Goal: Complete application form

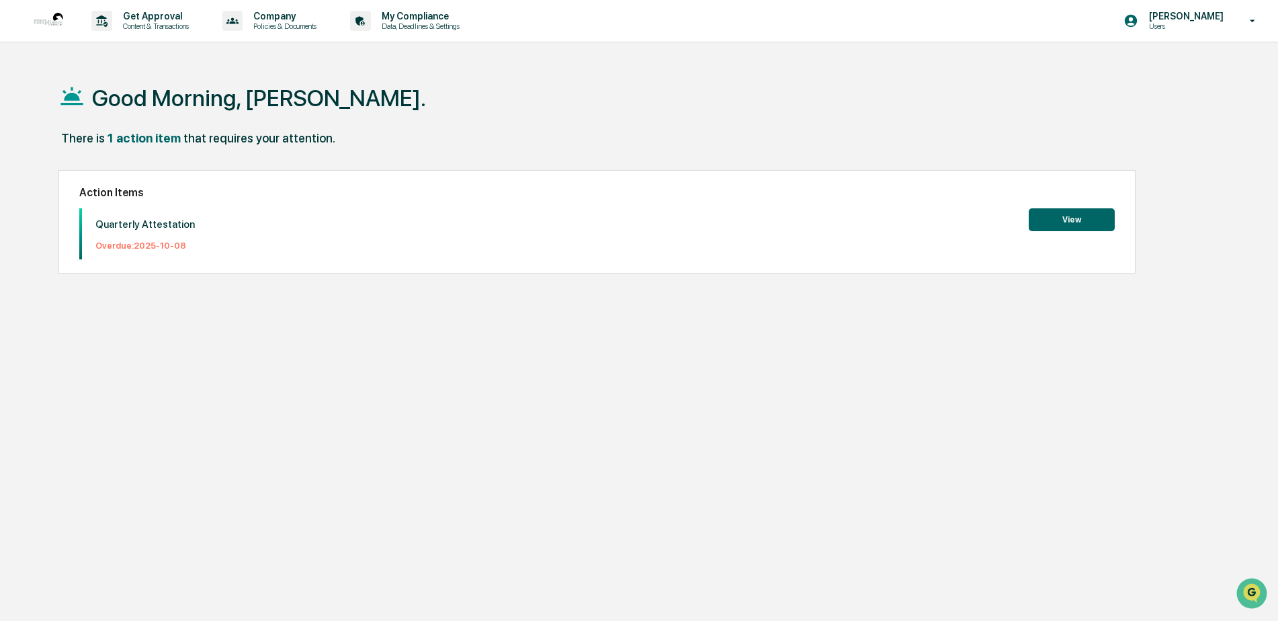
click at [1061, 214] on button "View" at bounding box center [1072, 219] width 86 height 23
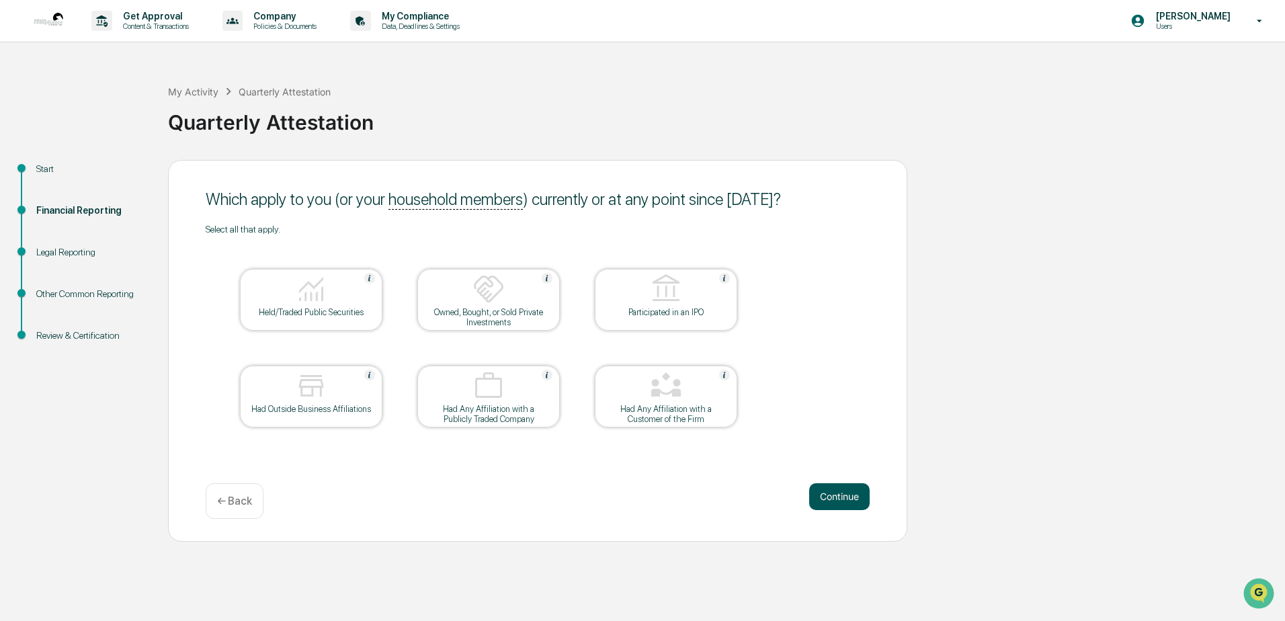
click at [840, 487] on button "Continue" at bounding box center [839, 496] width 60 height 27
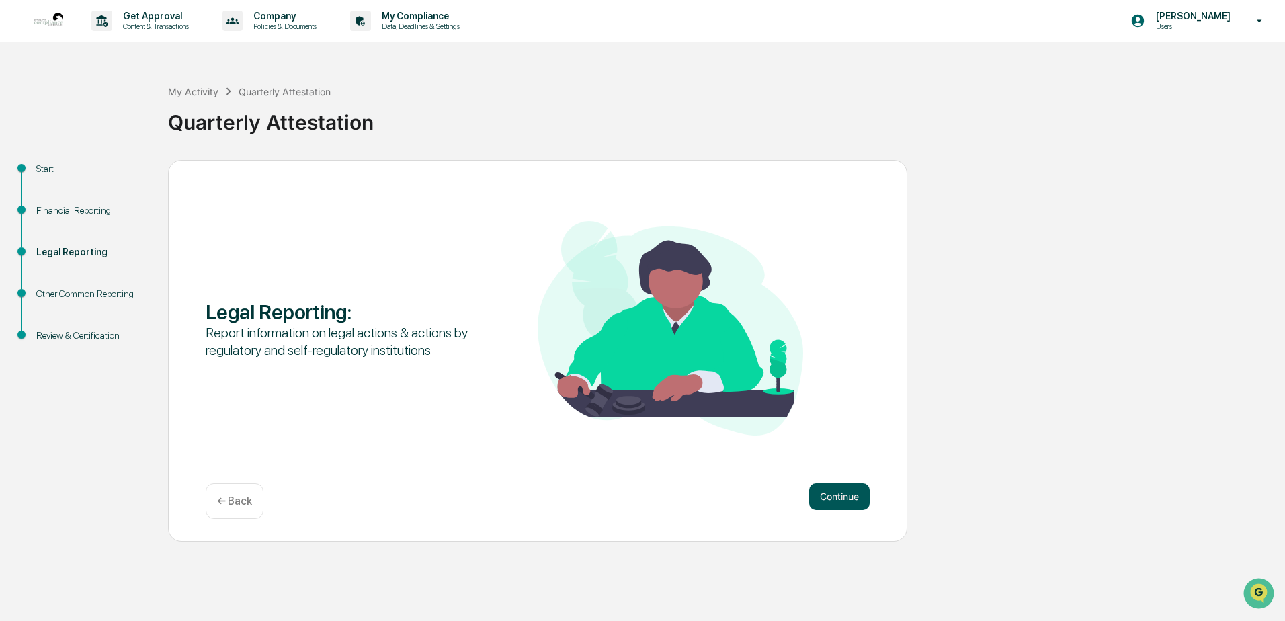
click at [840, 494] on button "Continue" at bounding box center [839, 496] width 60 height 27
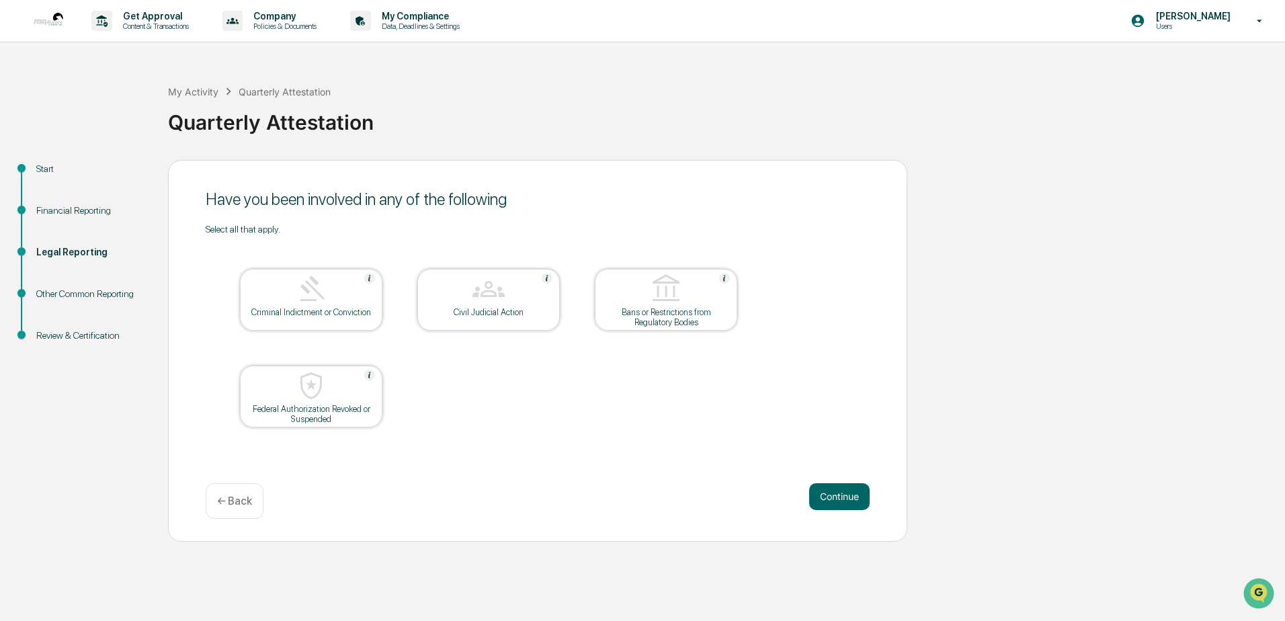
click at [840, 494] on button "Continue" at bounding box center [839, 496] width 60 height 27
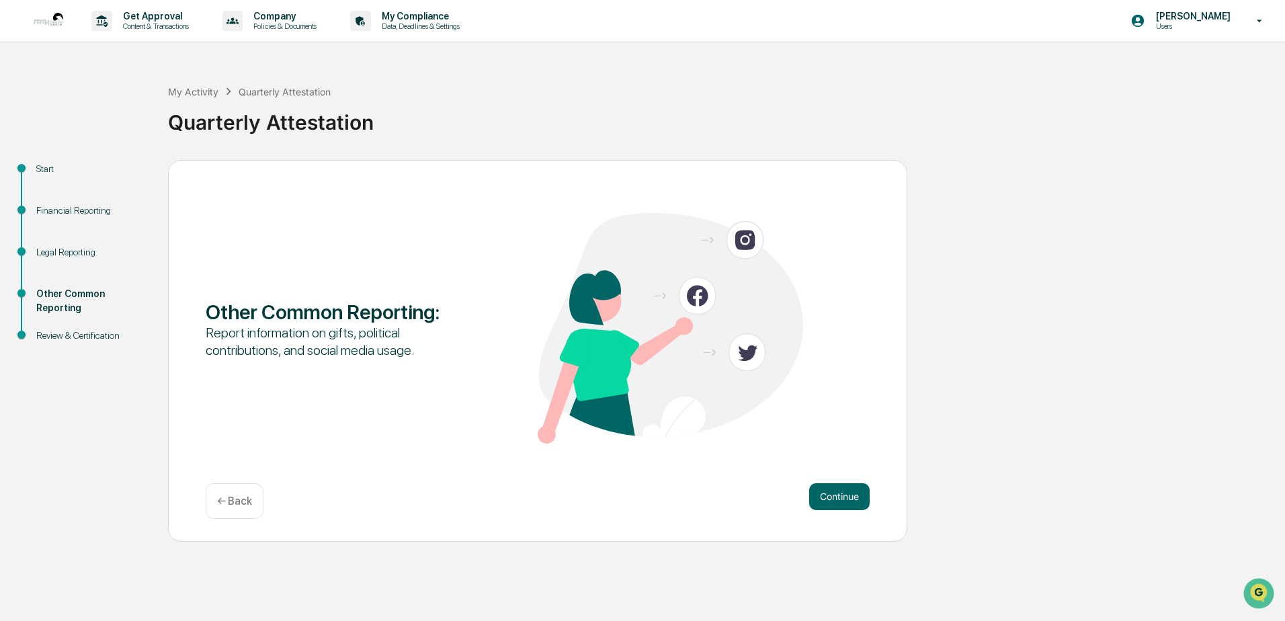
click at [840, 494] on button "Continue" at bounding box center [839, 496] width 60 height 27
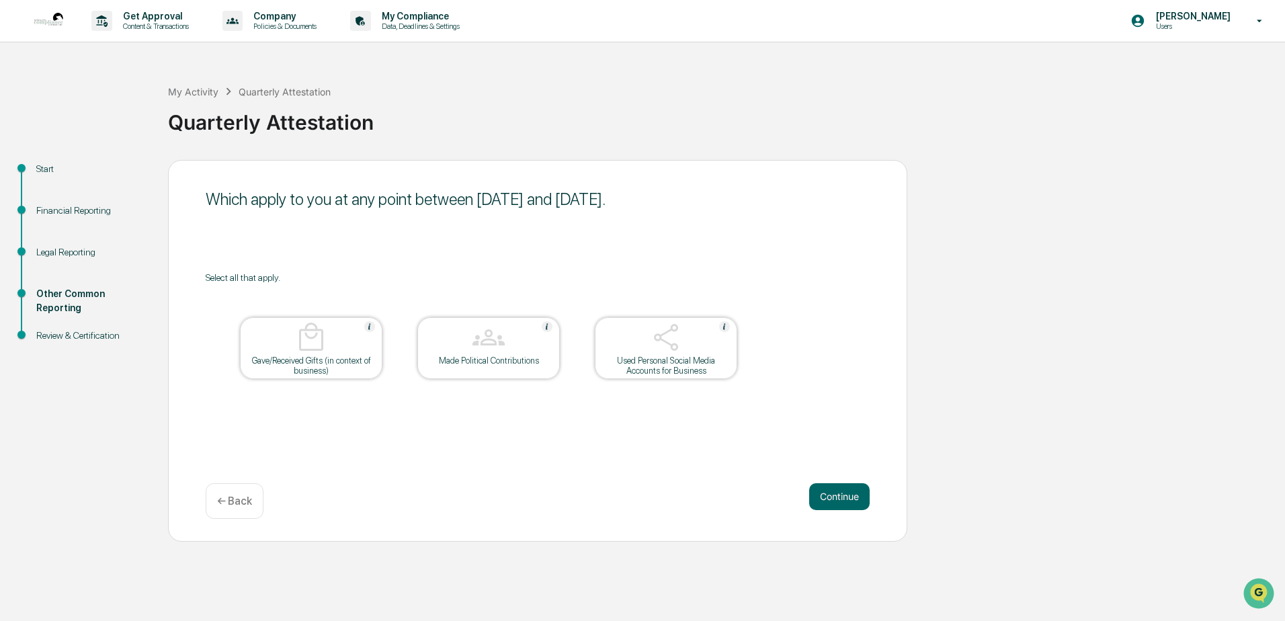
click at [840, 494] on button "Continue" at bounding box center [839, 496] width 60 height 27
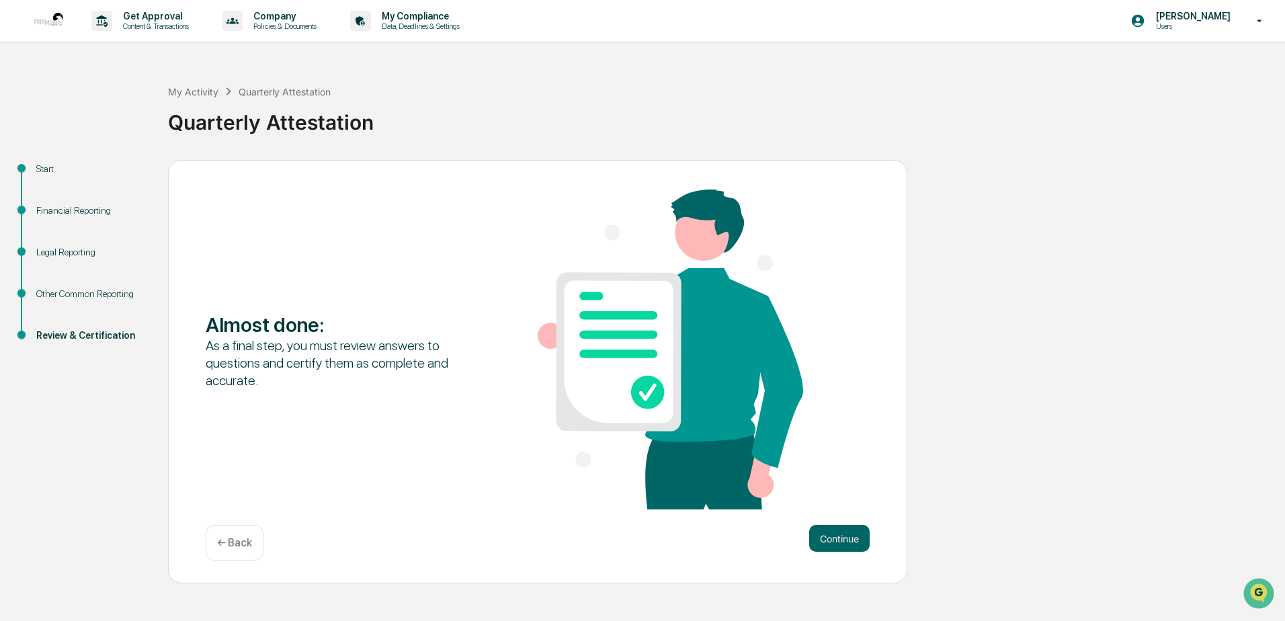
click at [235, 538] on p "← Back" at bounding box center [234, 542] width 35 height 13
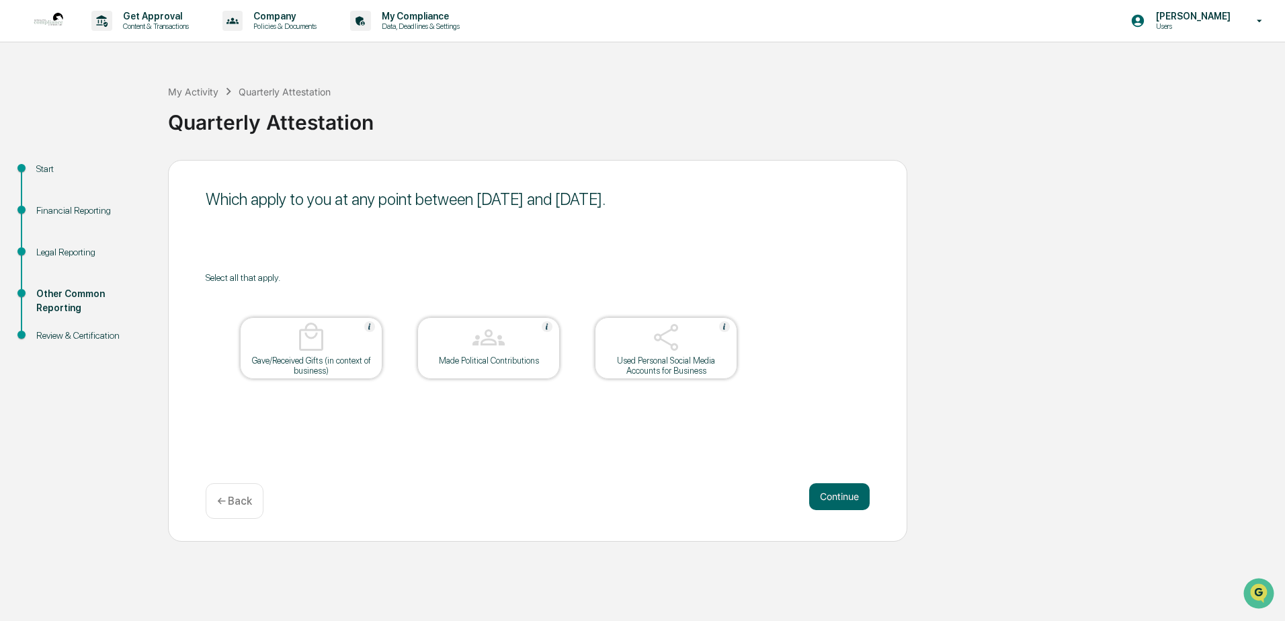
click at [251, 499] on div "← Back" at bounding box center [235, 501] width 58 height 36
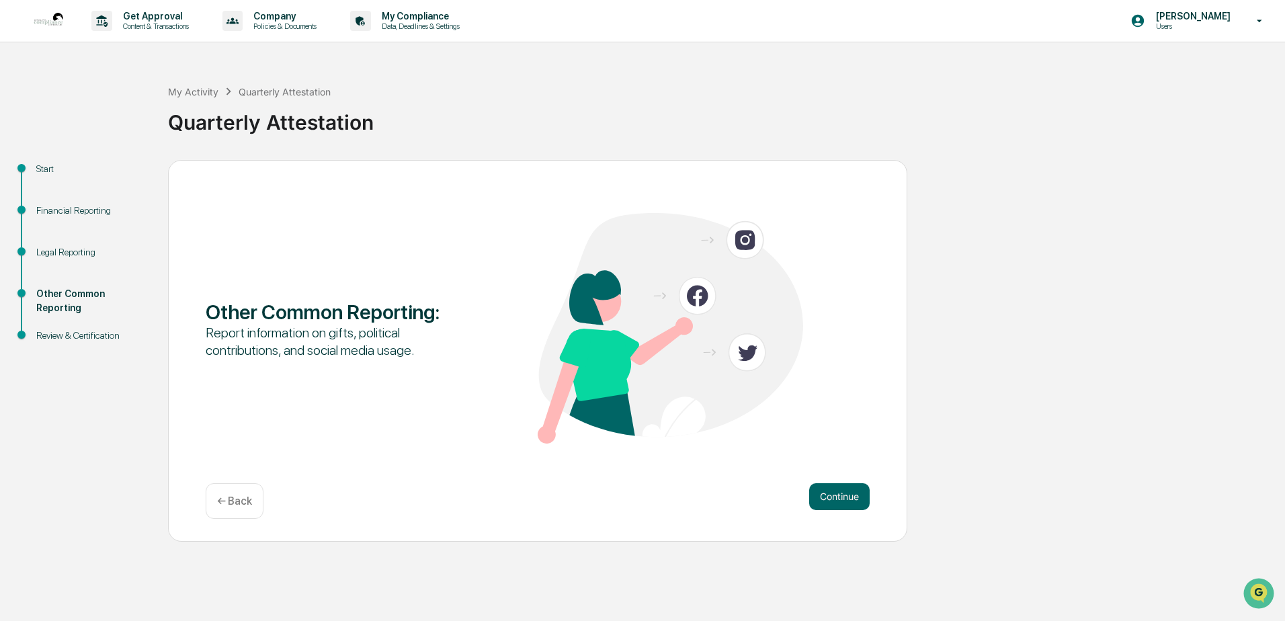
click at [243, 500] on p "← Back" at bounding box center [234, 501] width 35 height 13
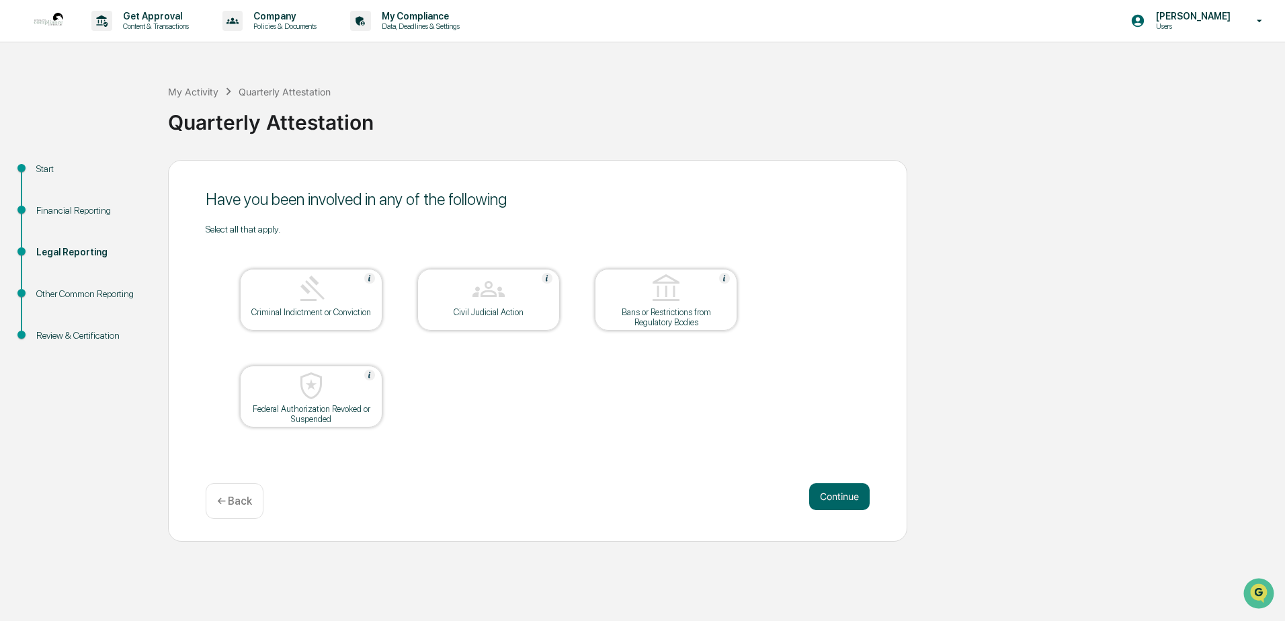
click at [238, 501] on p "← Back" at bounding box center [234, 501] width 35 height 13
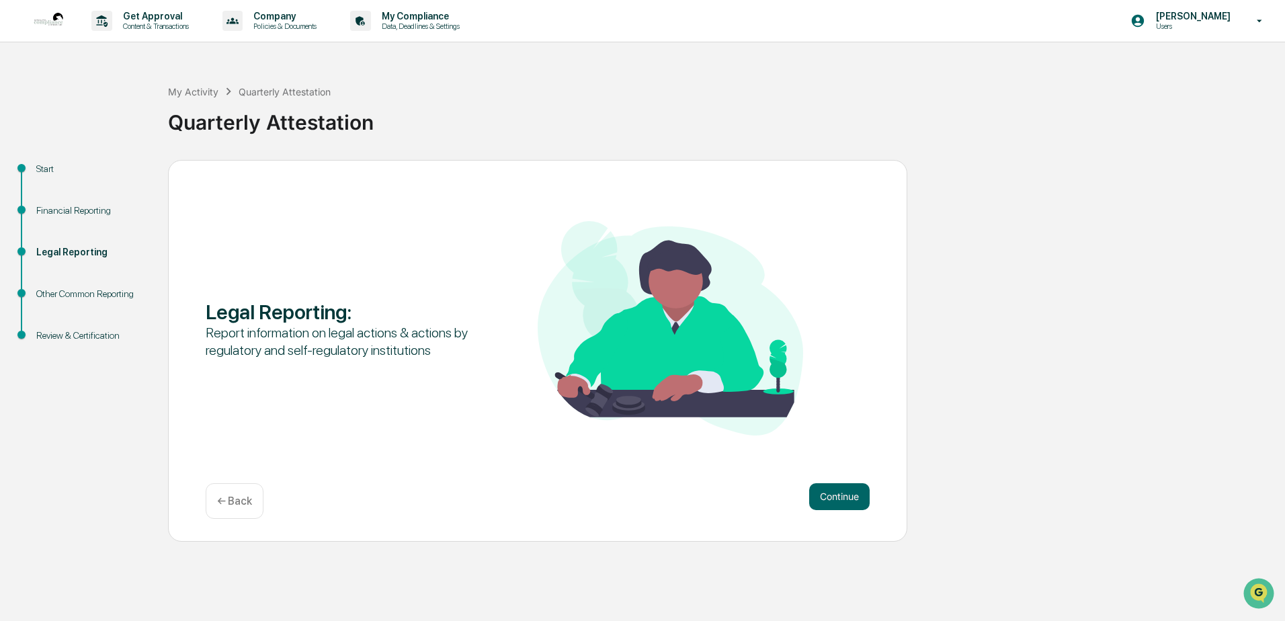
click at [238, 501] on p "← Back" at bounding box center [234, 501] width 35 height 13
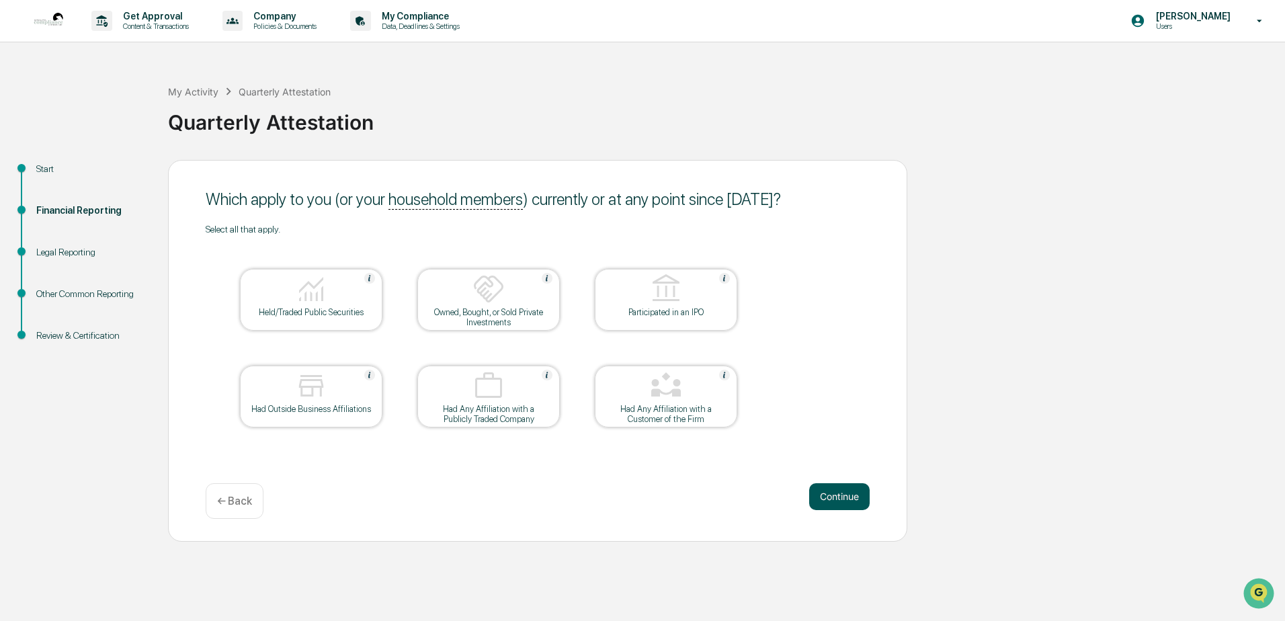
click at [836, 493] on button "Continue" at bounding box center [839, 496] width 60 height 27
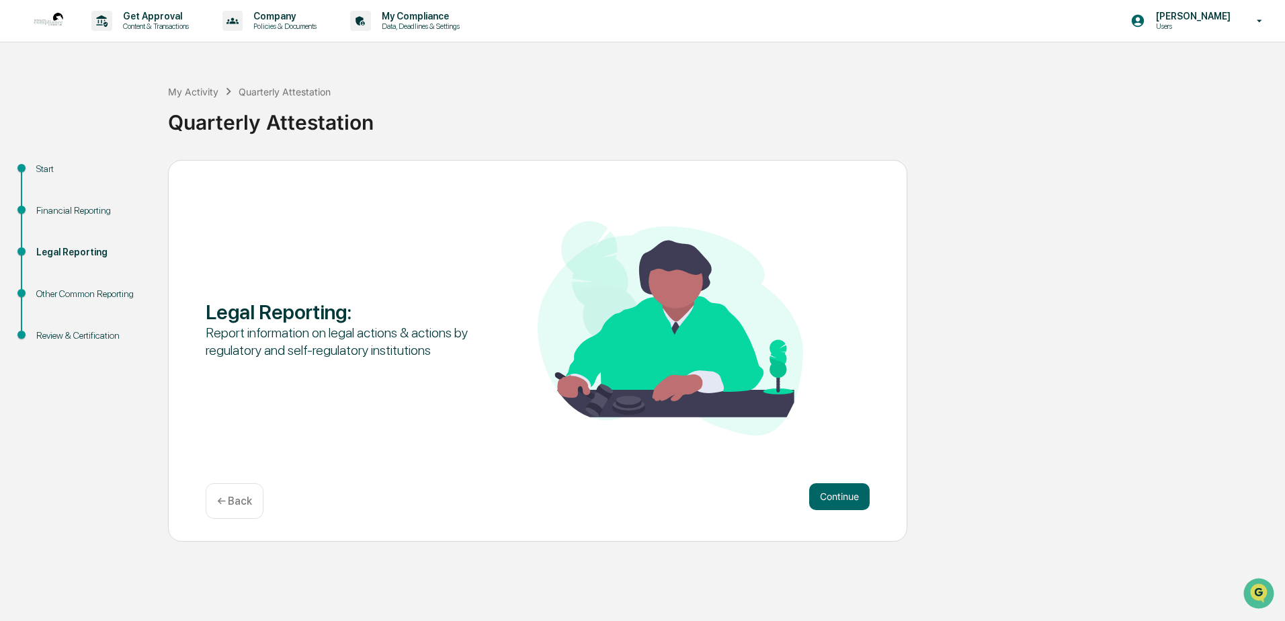
click at [251, 496] on div "← Back" at bounding box center [235, 501] width 58 height 36
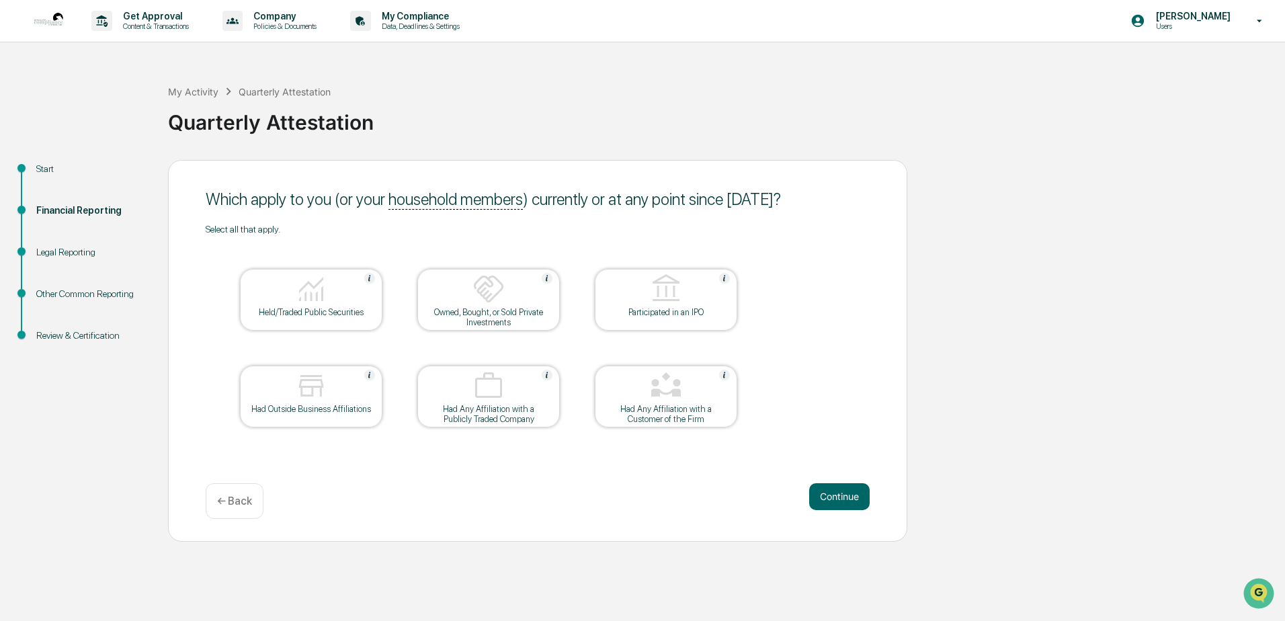
click at [646, 400] on div at bounding box center [666, 387] width 134 height 34
click at [852, 497] on button "Continue" at bounding box center [839, 496] width 60 height 27
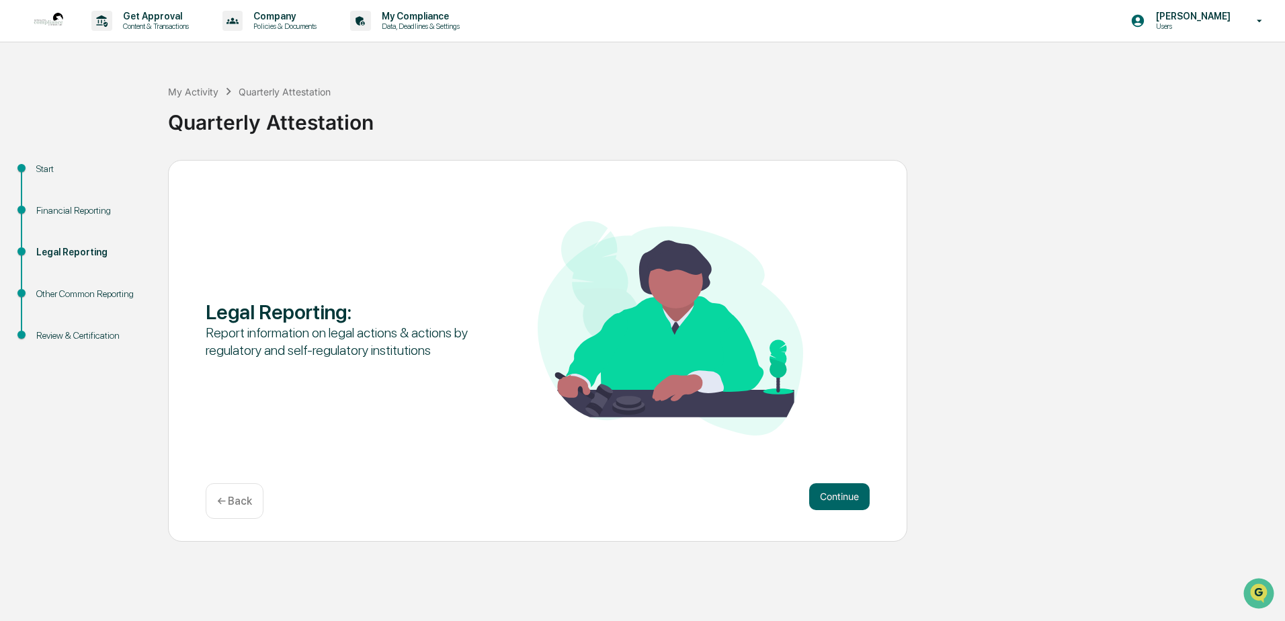
click at [852, 497] on button "Continue" at bounding box center [839, 496] width 60 height 27
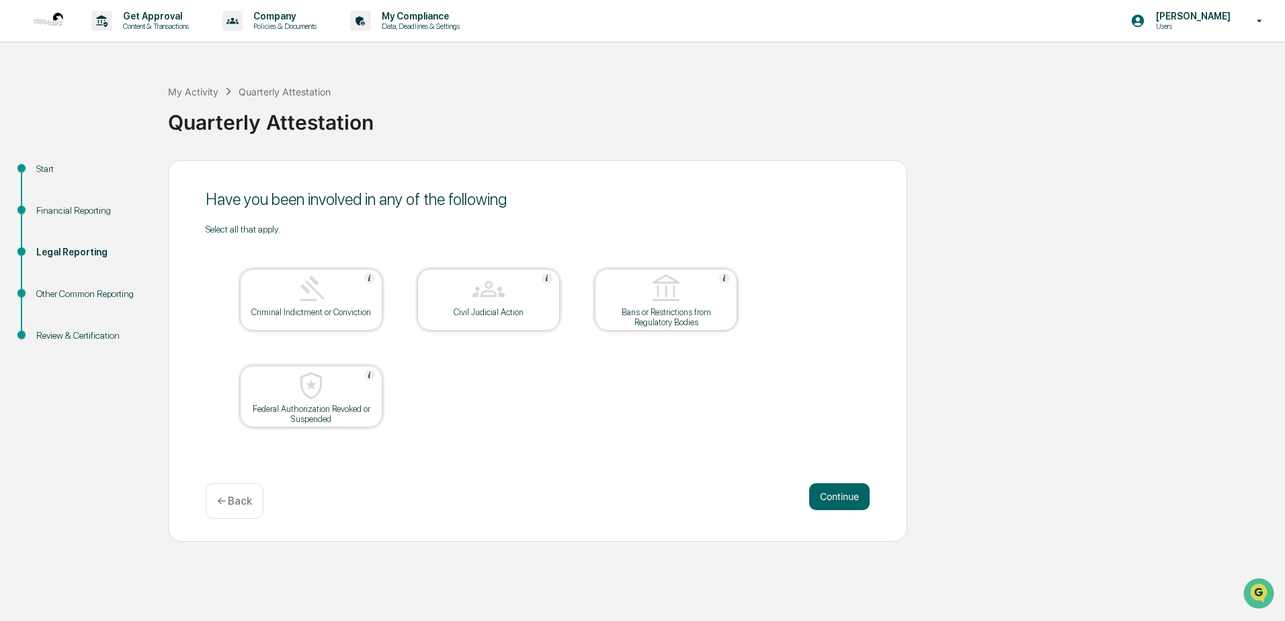
click at [852, 497] on button "Continue" at bounding box center [839, 496] width 60 height 27
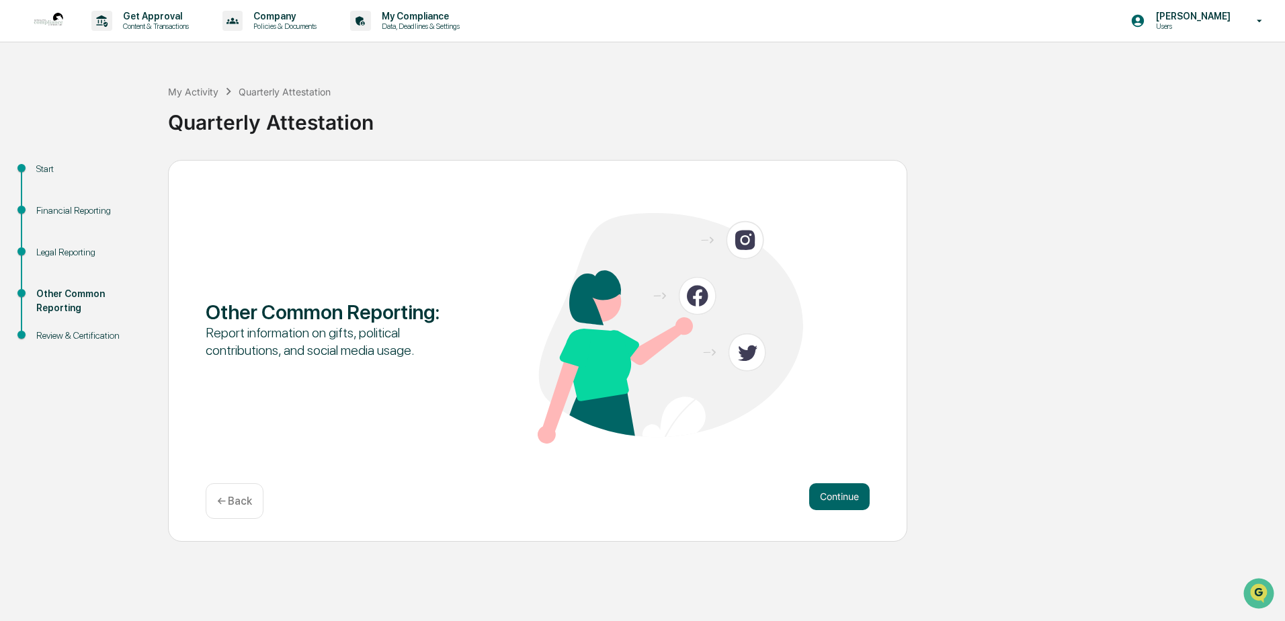
click at [852, 497] on button "Continue" at bounding box center [839, 496] width 60 height 27
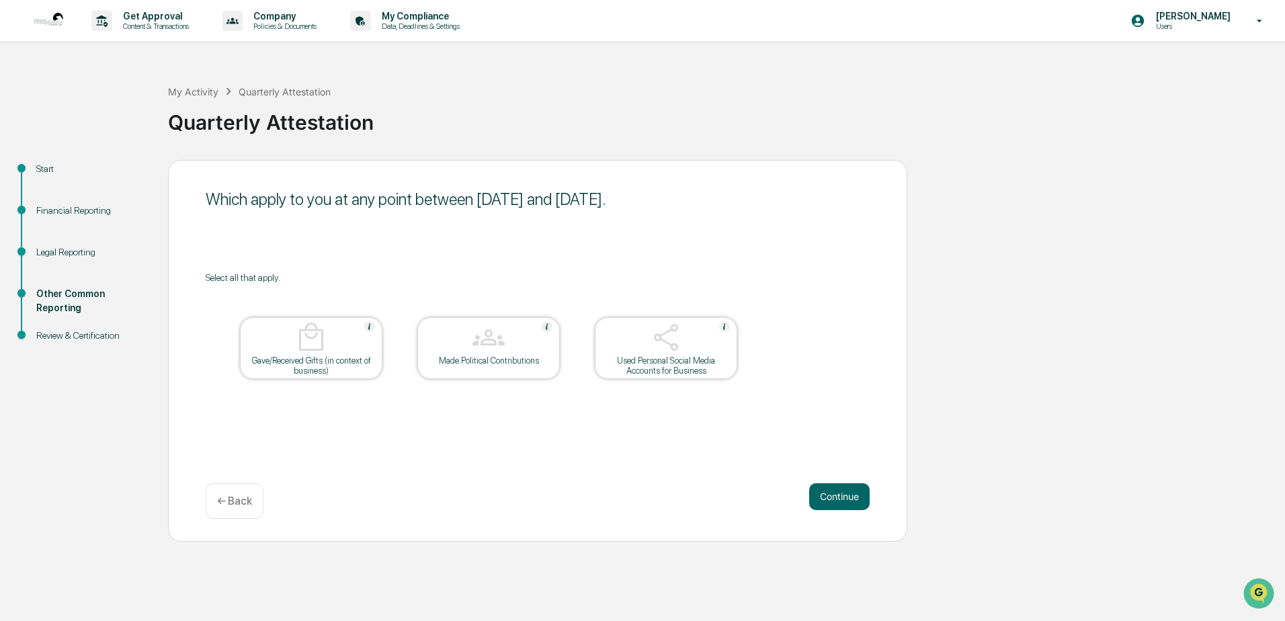
click at [256, 504] on div "← Back" at bounding box center [235, 501] width 58 height 36
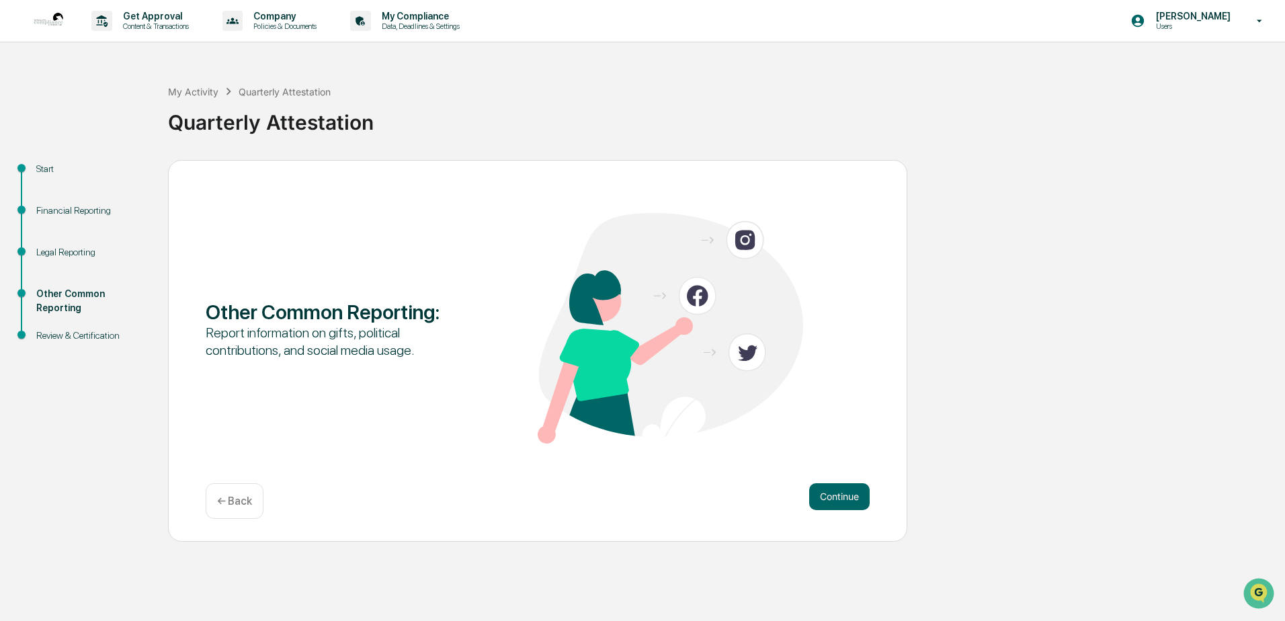
click at [241, 501] on p "← Back" at bounding box center [234, 501] width 35 height 13
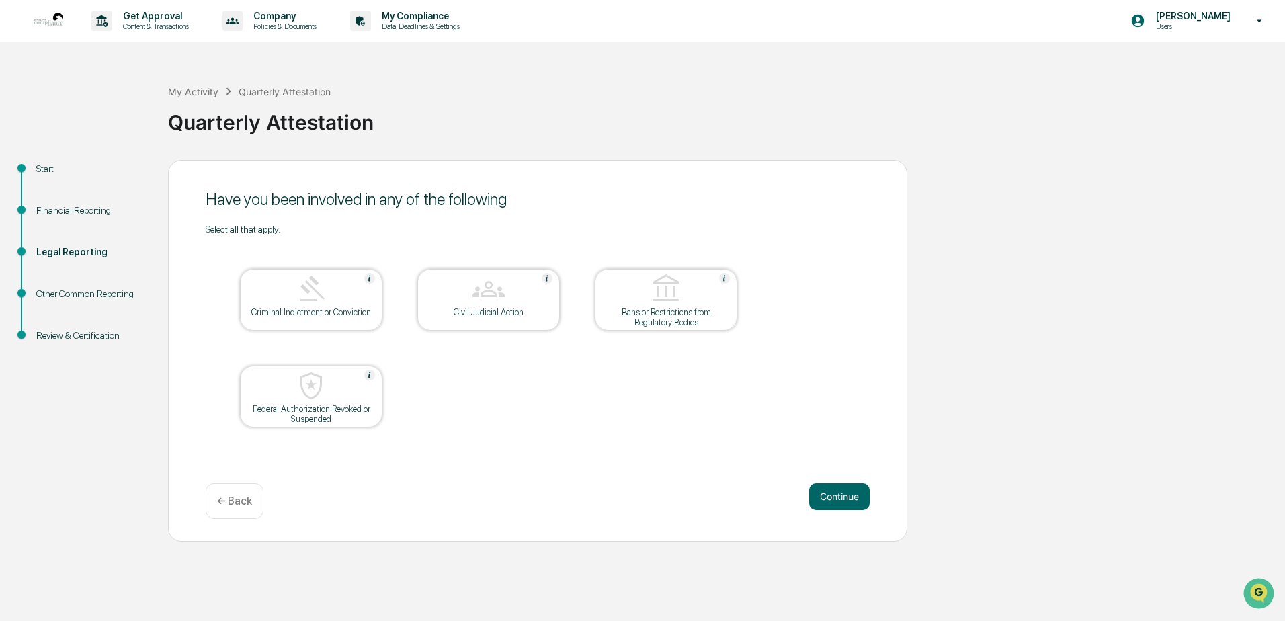
click at [238, 501] on p "← Back" at bounding box center [234, 501] width 35 height 13
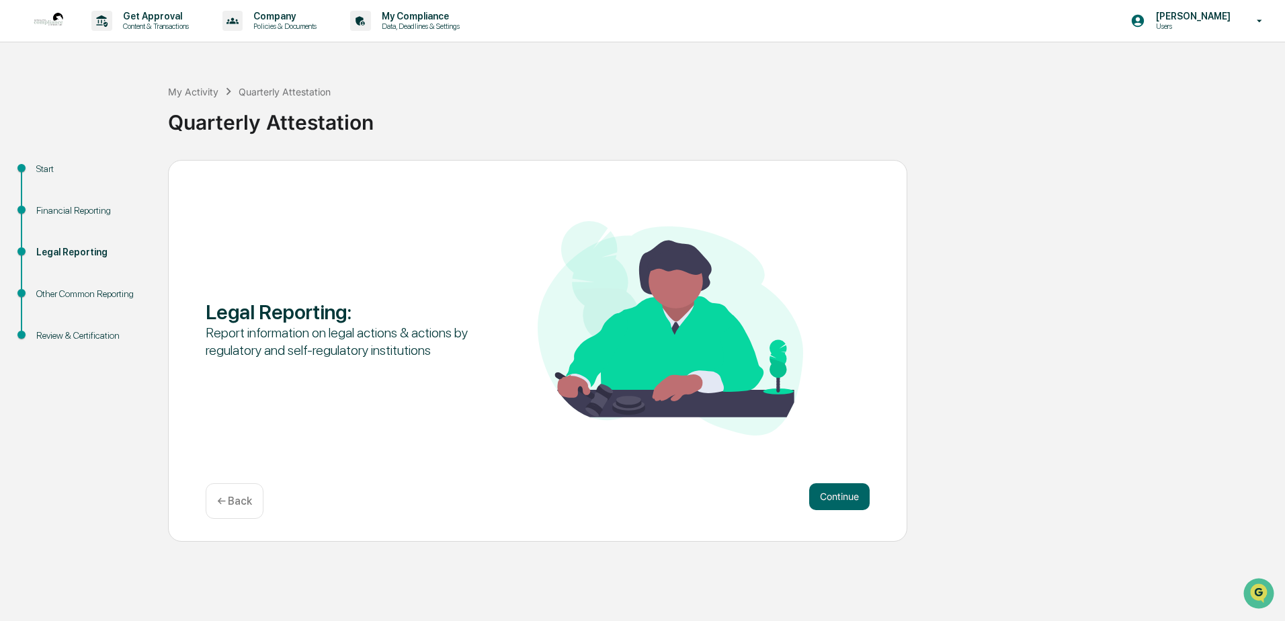
click at [238, 501] on p "← Back" at bounding box center [234, 501] width 35 height 13
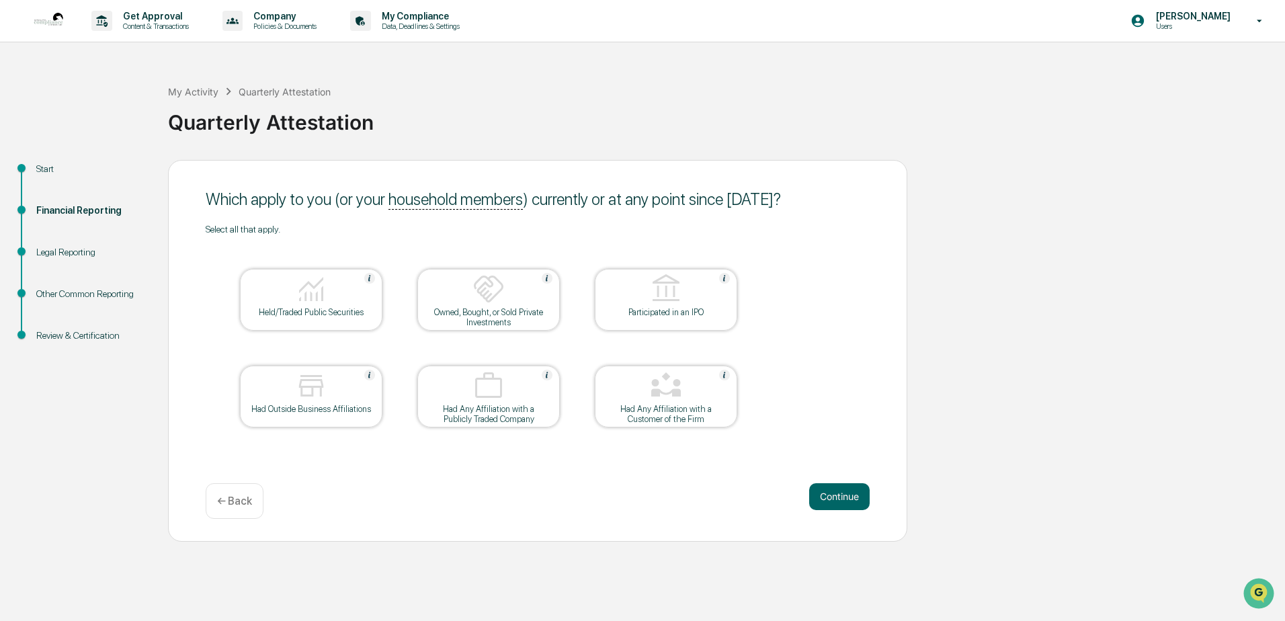
click at [662, 386] on img at bounding box center [666, 386] width 32 height 32
click at [835, 493] on button "Continue" at bounding box center [839, 496] width 60 height 27
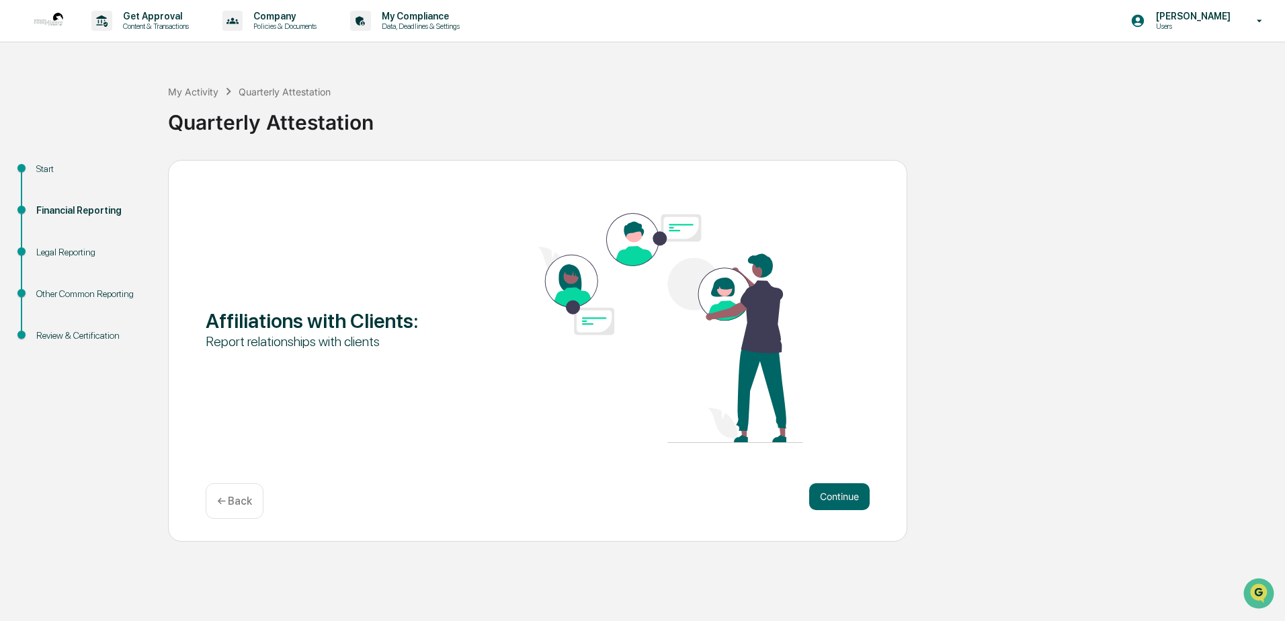
click at [835, 493] on button "Continue" at bounding box center [839, 496] width 60 height 27
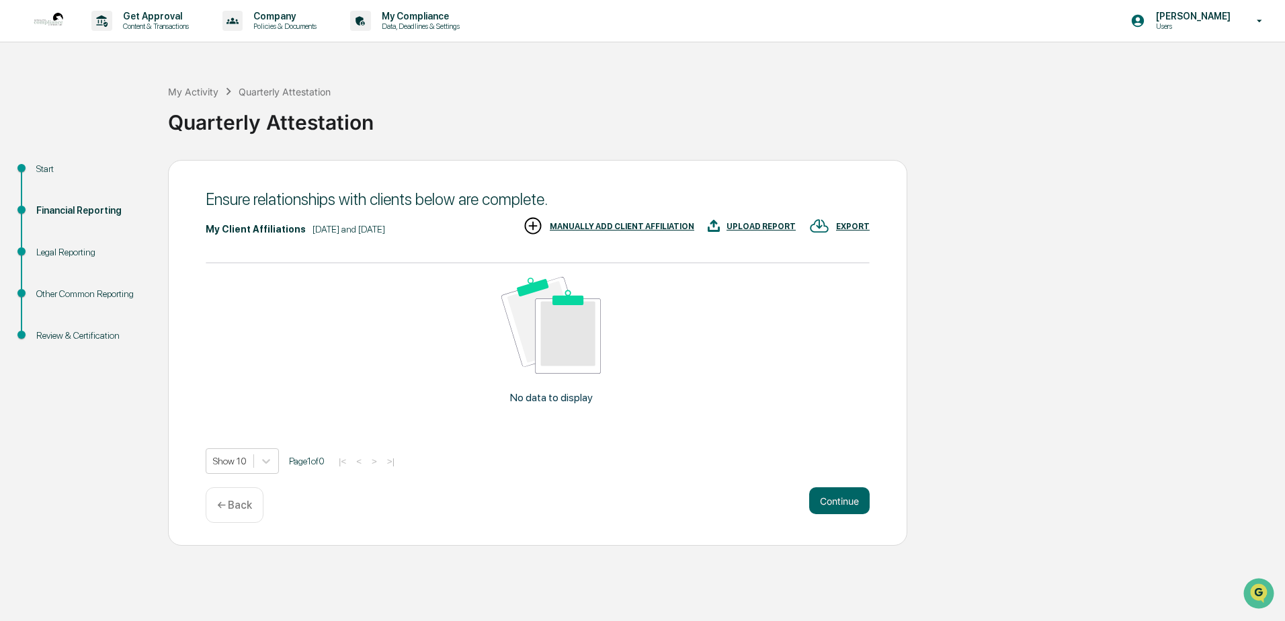
click at [657, 227] on div "MANUALLY ADD CLIENT AFFILIATION" at bounding box center [622, 226] width 145 height 9
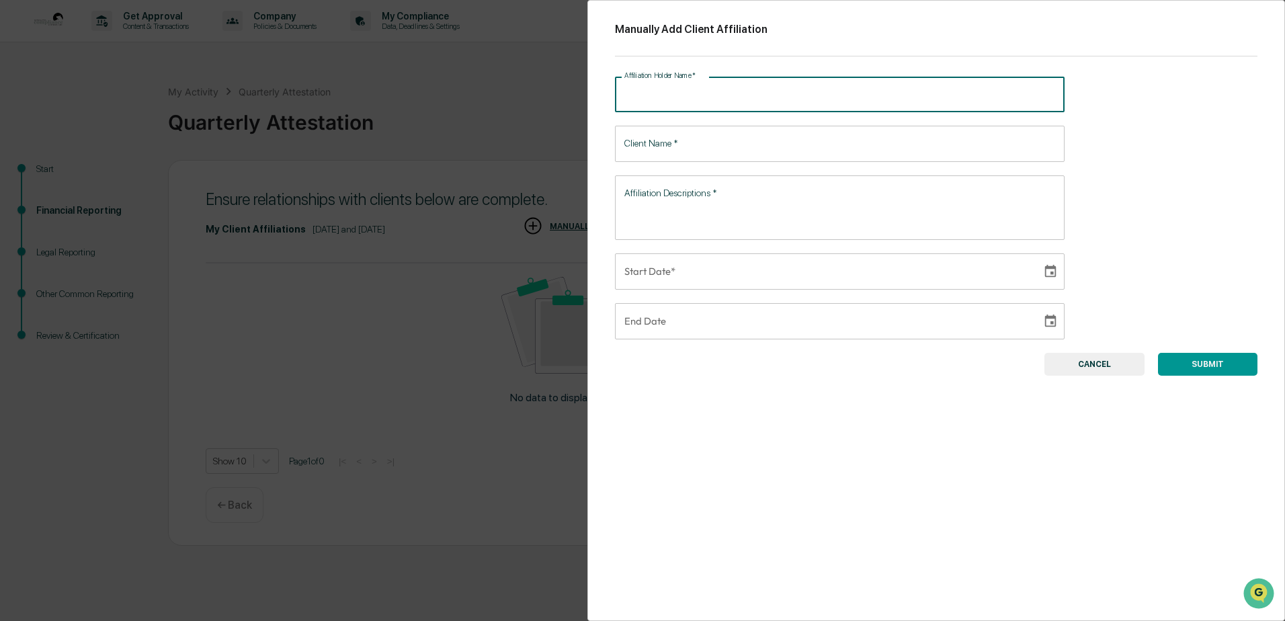
click at [645, 104] on input "Affiliation Holder Name   *" at bounding box center [840, 95] width 450 height 36
type input "*"
click at [1080, 362] on button "CANCEL" at bounding box center [1095, 364] width 100 height 23
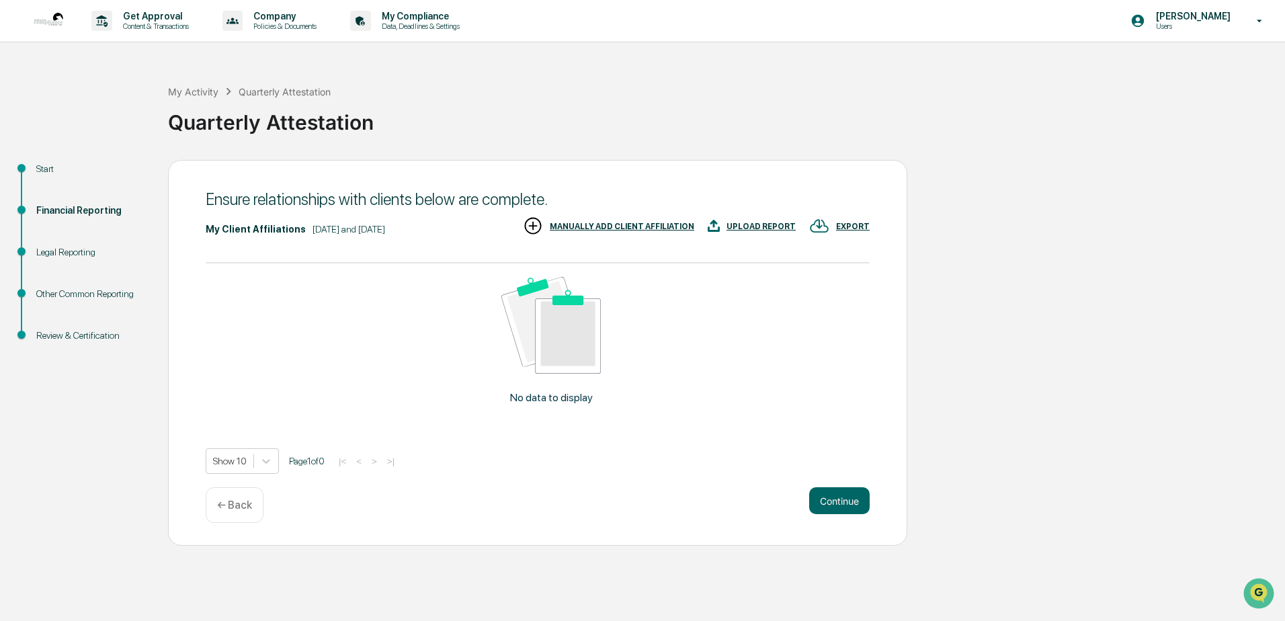
click at [227, 505] on p "← Back" at bounding box center [234, 505] width 35 height 13
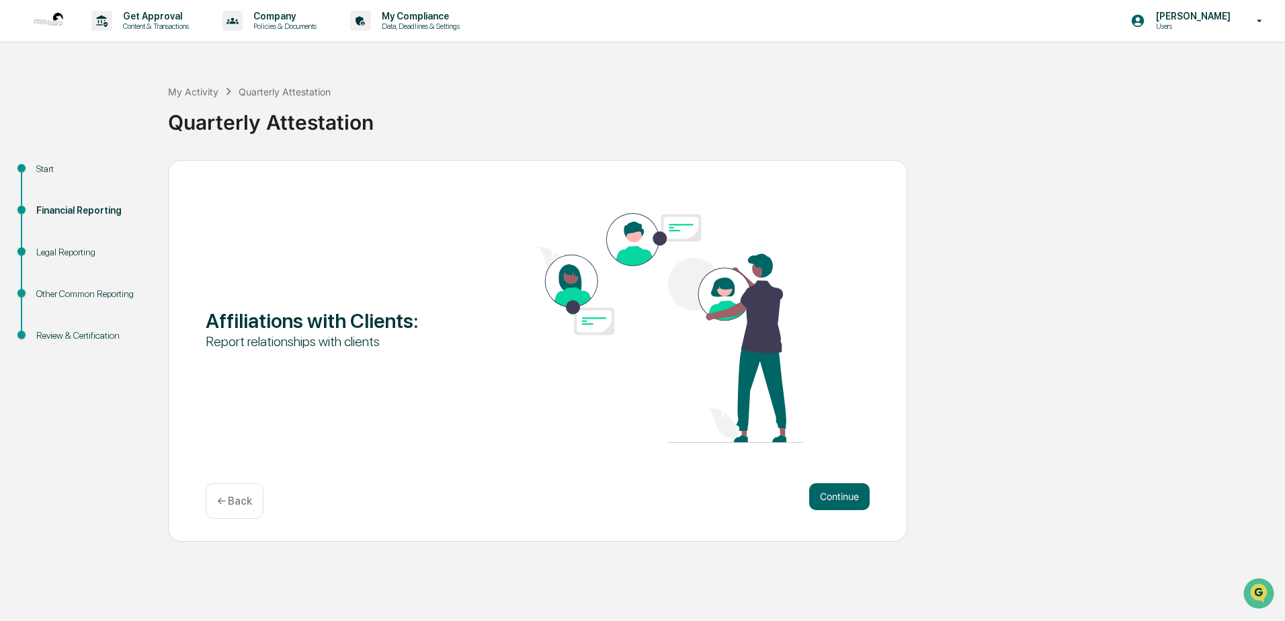
click at [227, 505] on p "← Back" at bounding box center [234, 501] width 35 height 13
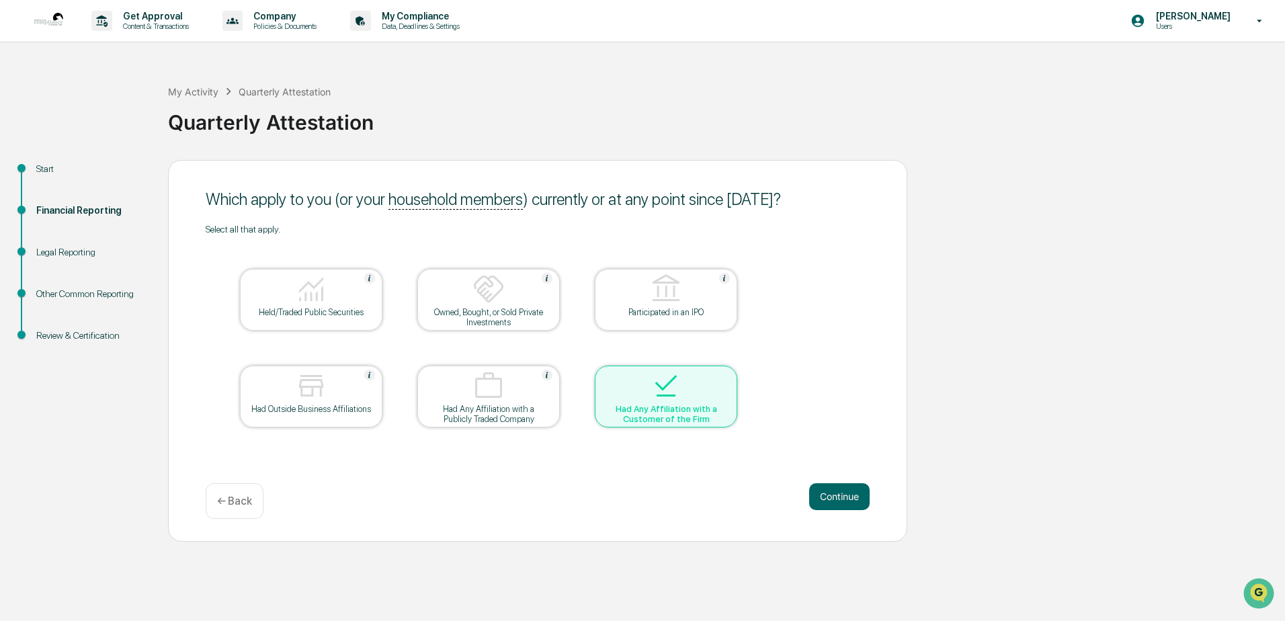
click at [653, 407] on div "Had Any Affiliation with a Customer of the Firm" at bounding box center [666, 414] width 121 height 20
click at [661, 389] on img at bounding box center [666, 386] width 32 height 32
click at [831, 485] on button "Continue" at bounding box center [839, 496] width 60 height 27
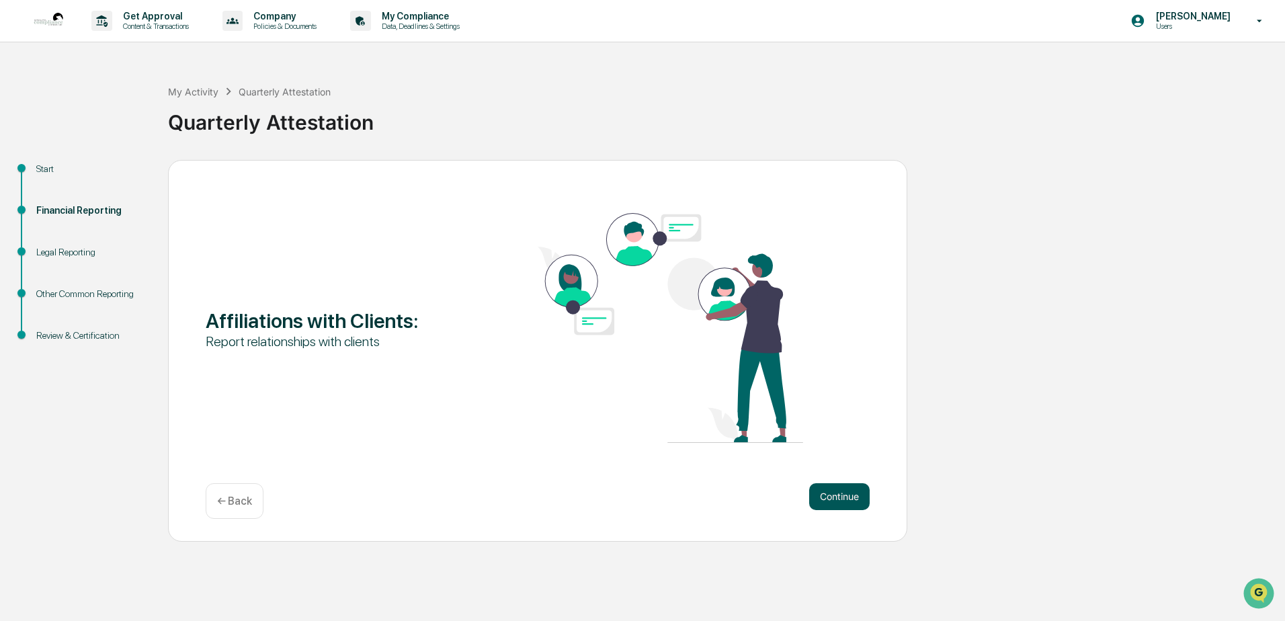
click at [849, 495] on button "Continue" at bounding box center [839, 496] width 60 height 27
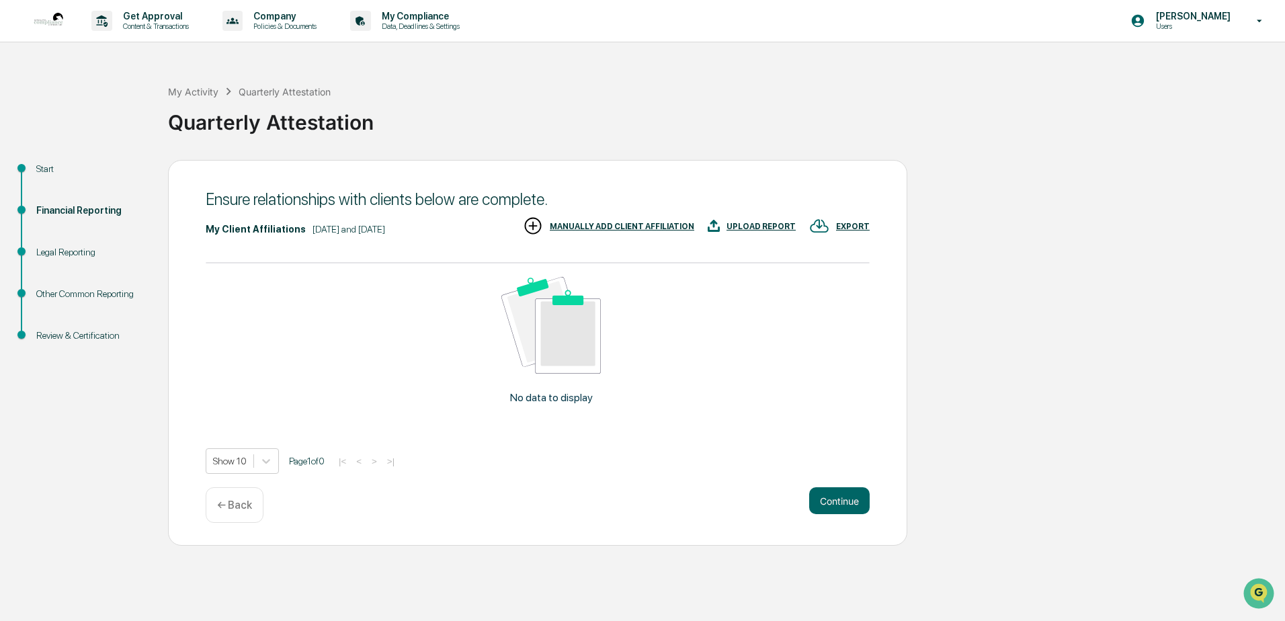
click at [232, 509] on p "← Back" at bounding box center [234, 505] width 35 height 13
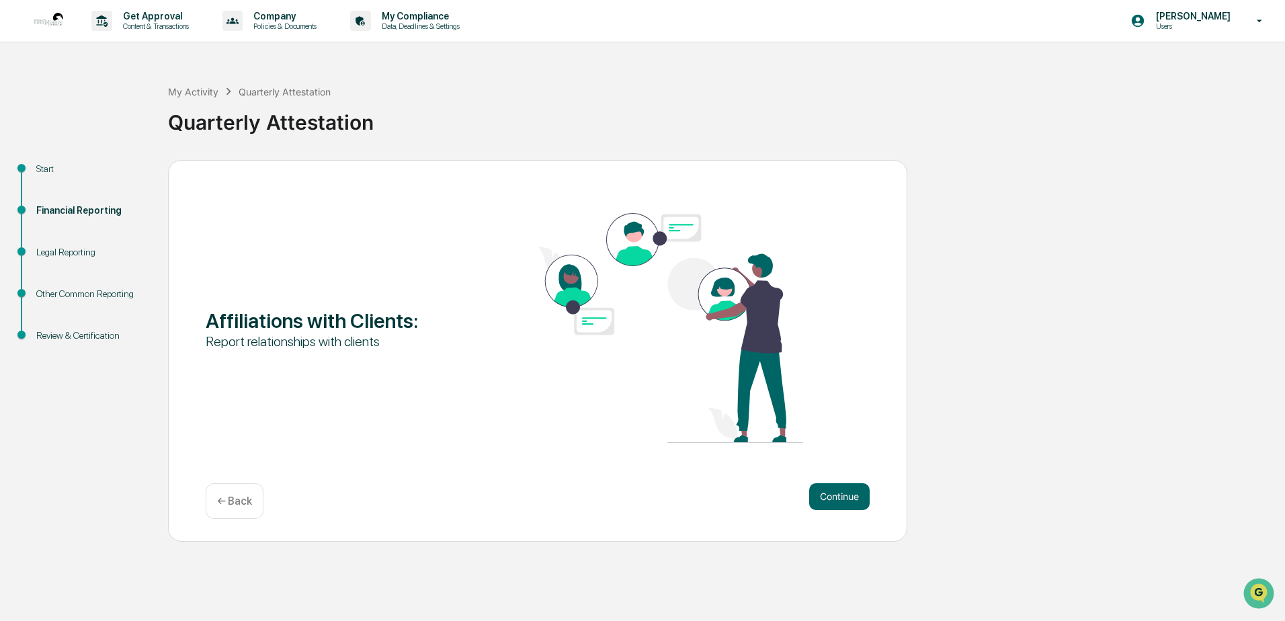
click at [233, 509] on div "← Back" at bounding box center [235, 501] width 58 height 36
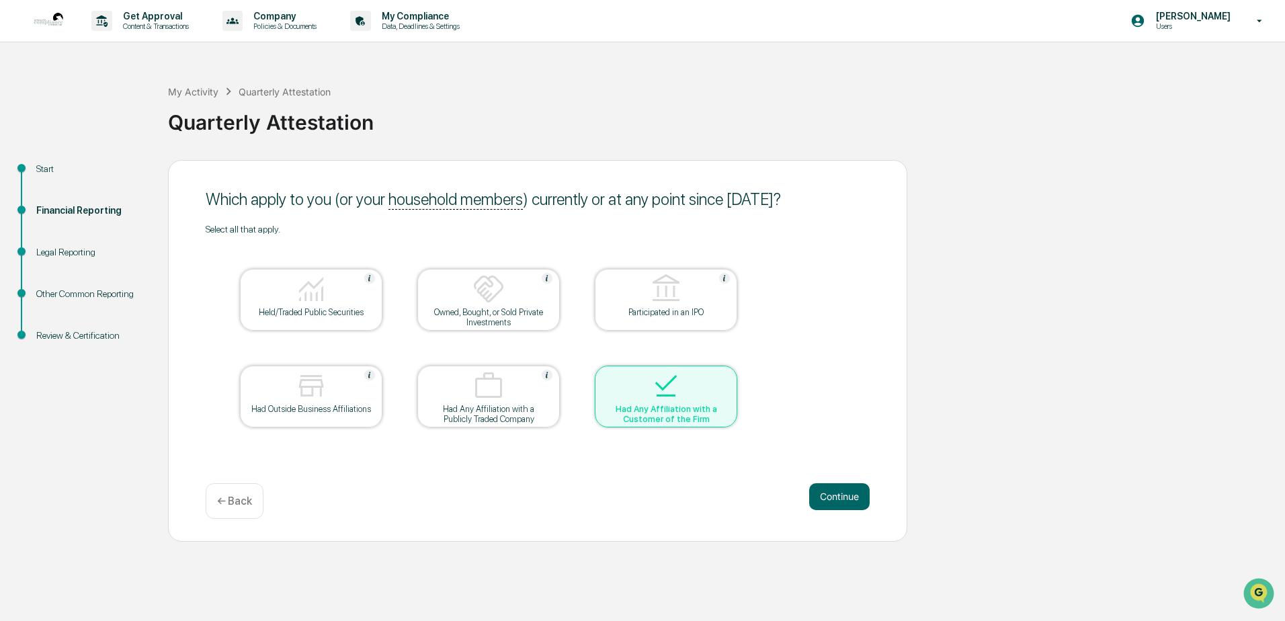
click at [644, 409] on div "Had Any Affiliation with a Customer of the Firm" at bounding box center [666, 414] width 121 height 20
click at [826, 488] on button "Continue" at bounding box center [839, 496] width 60 height 27
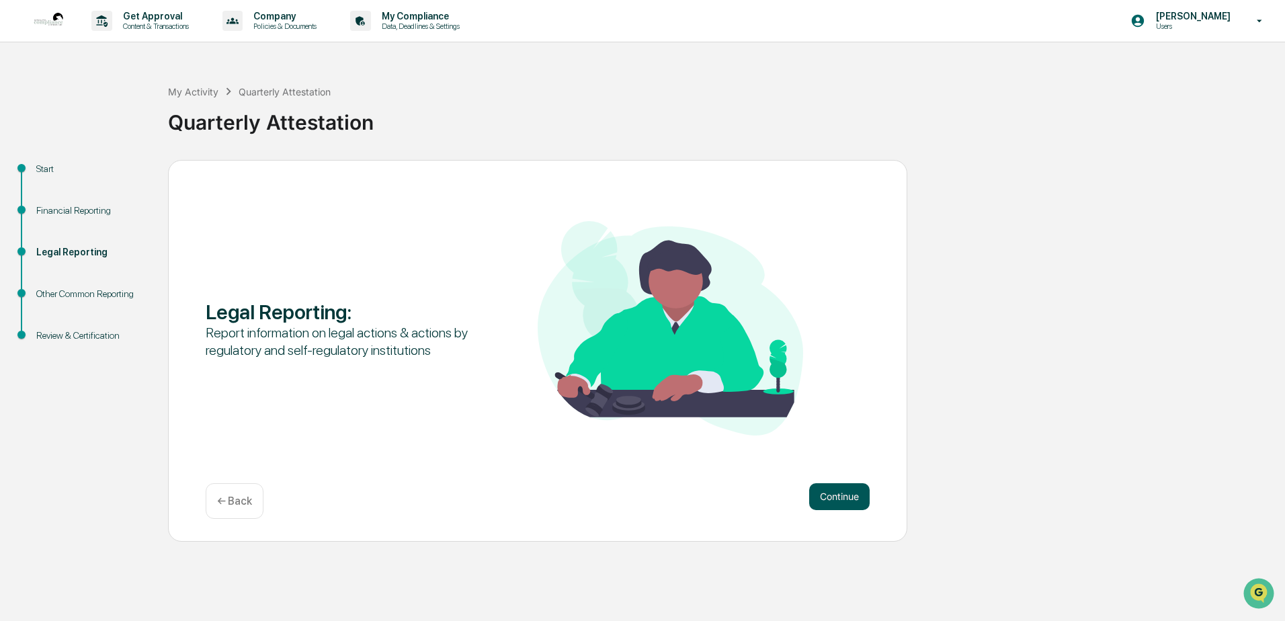
click at [844, 494] on button "Continue" at bounding box center [839, 496] width 60 height 27
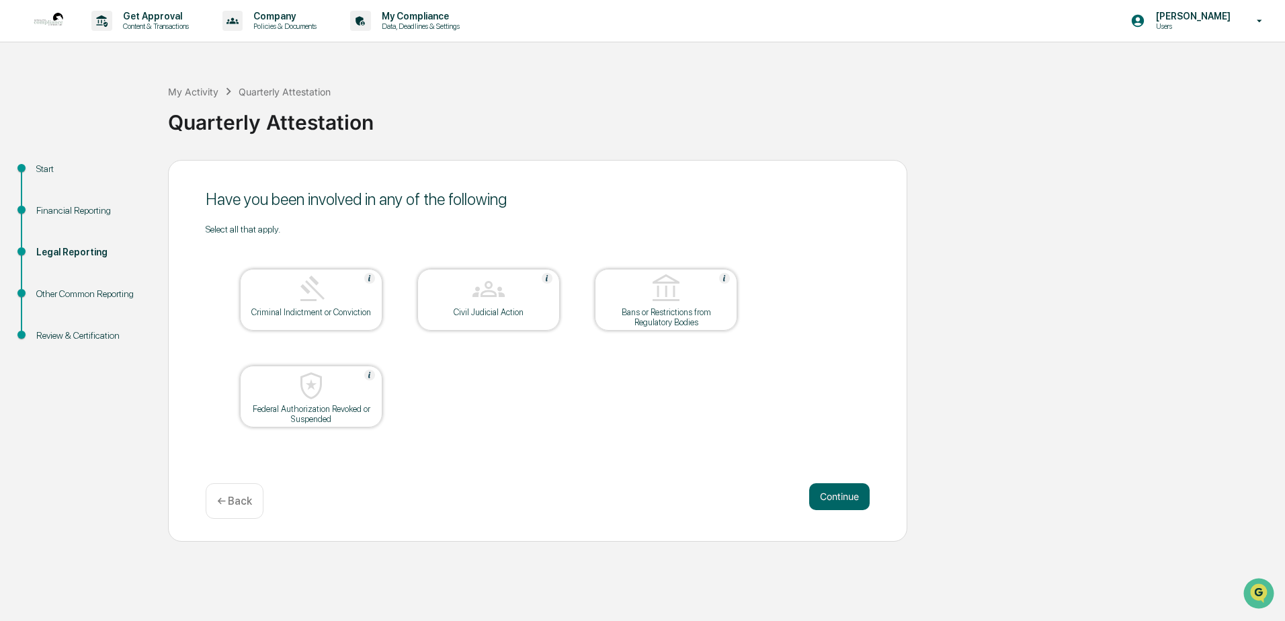
click at [844, 494] on button "Continue" at bounding box center [839, 496] width 60 height 27
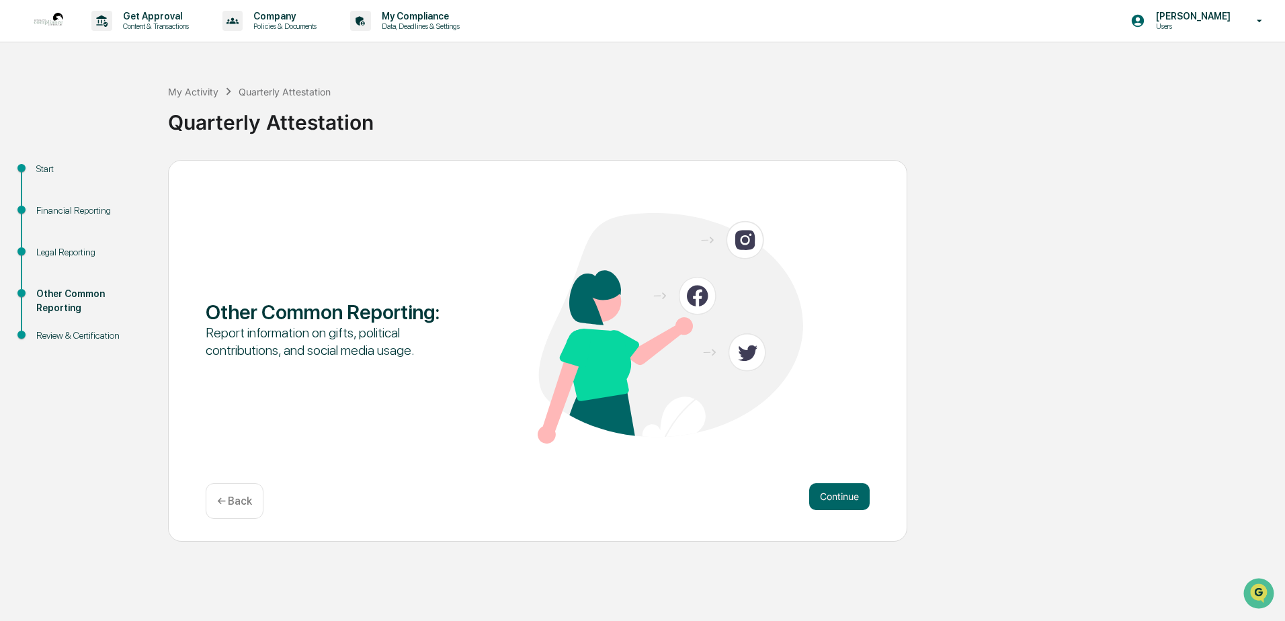
click at [844, 494] on button "Continue" at bounding box center [839, 496] width 60 height 27
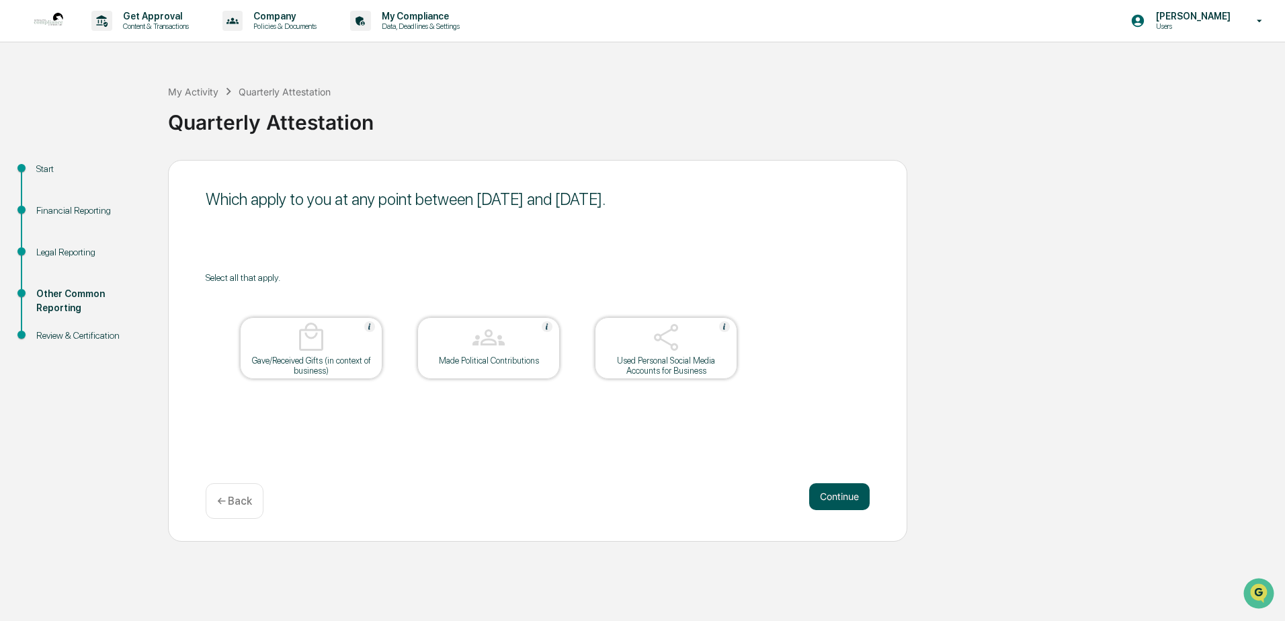
click at [848, 494] on button "Continue" at bounding box center [839, 496] width 60 height 27
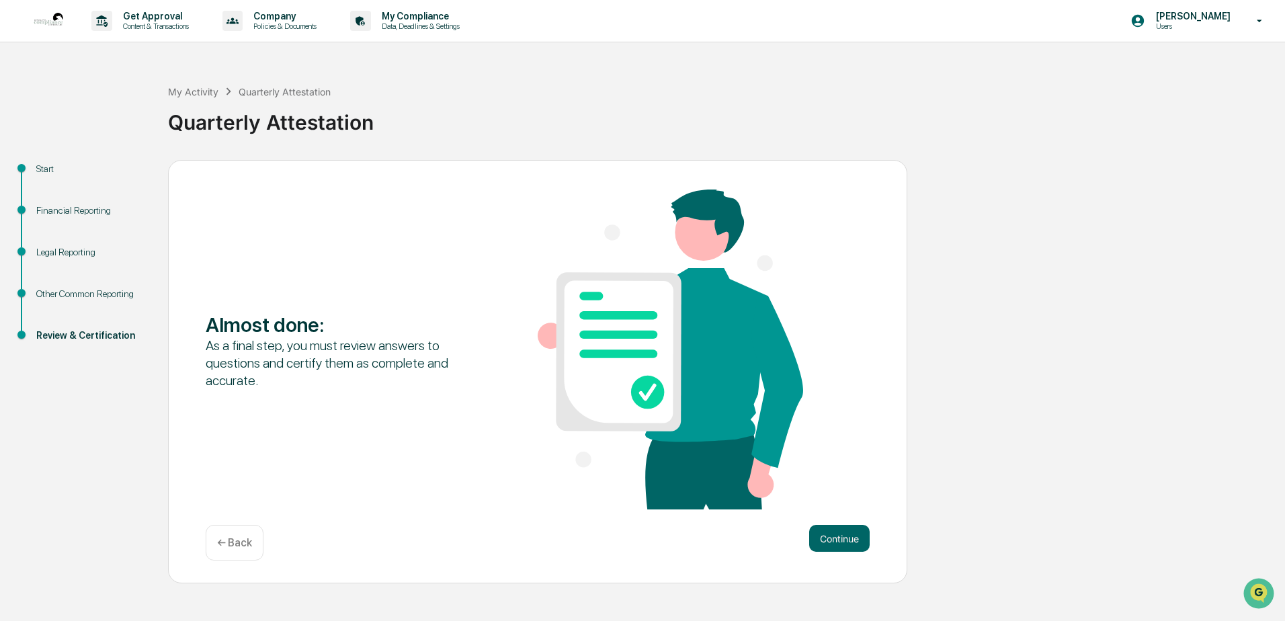
click at [224, 537] on p "← Back" at bounding box center [234, 542] width 35 height 13
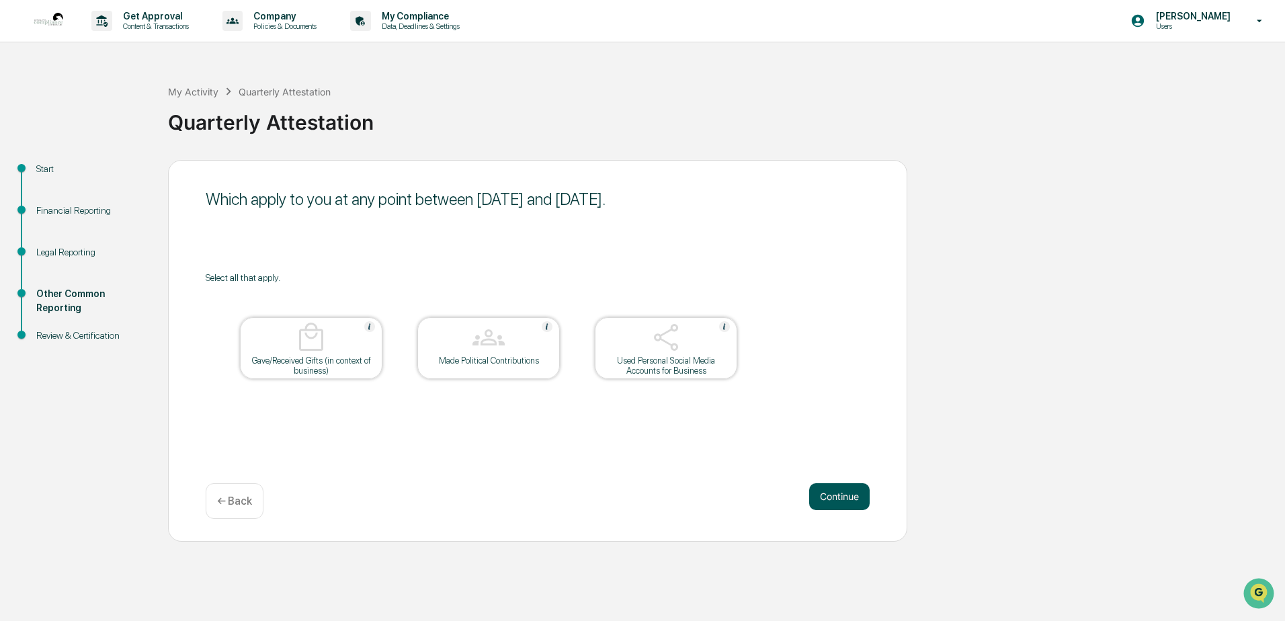
click at [845, 492] on button "Continue" at bounding box center [839, 496] width 60 height 27
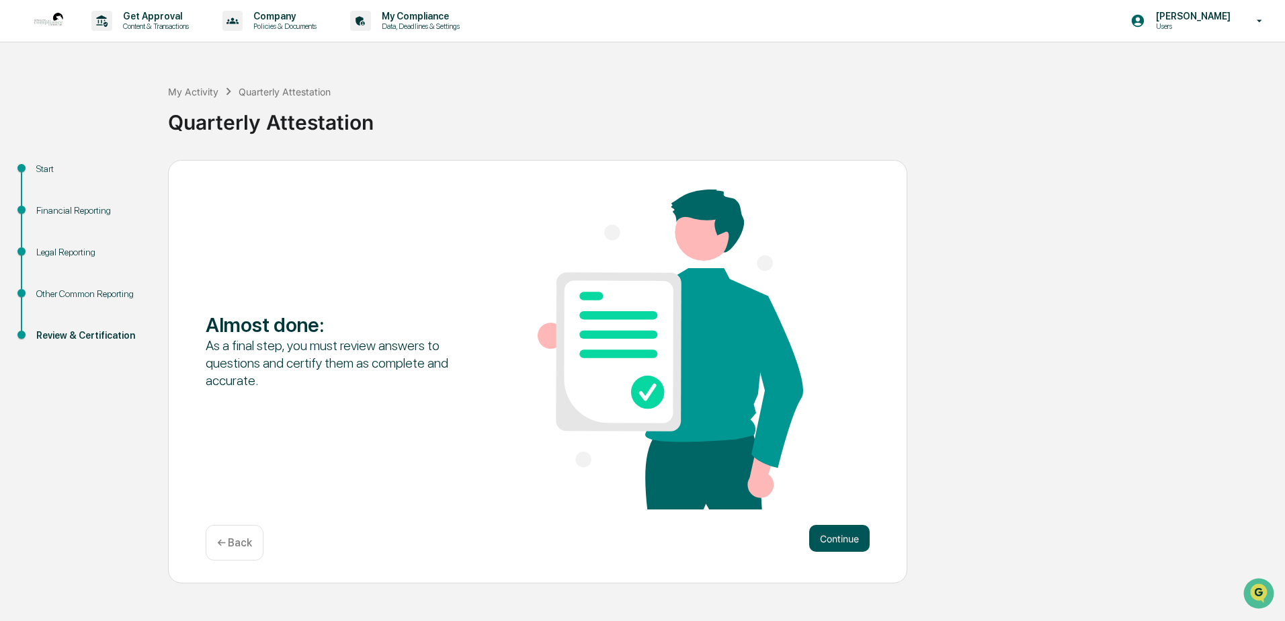
click at [844, 538] on button "Continue" at bounding box center [839, 538] width 60 height 27
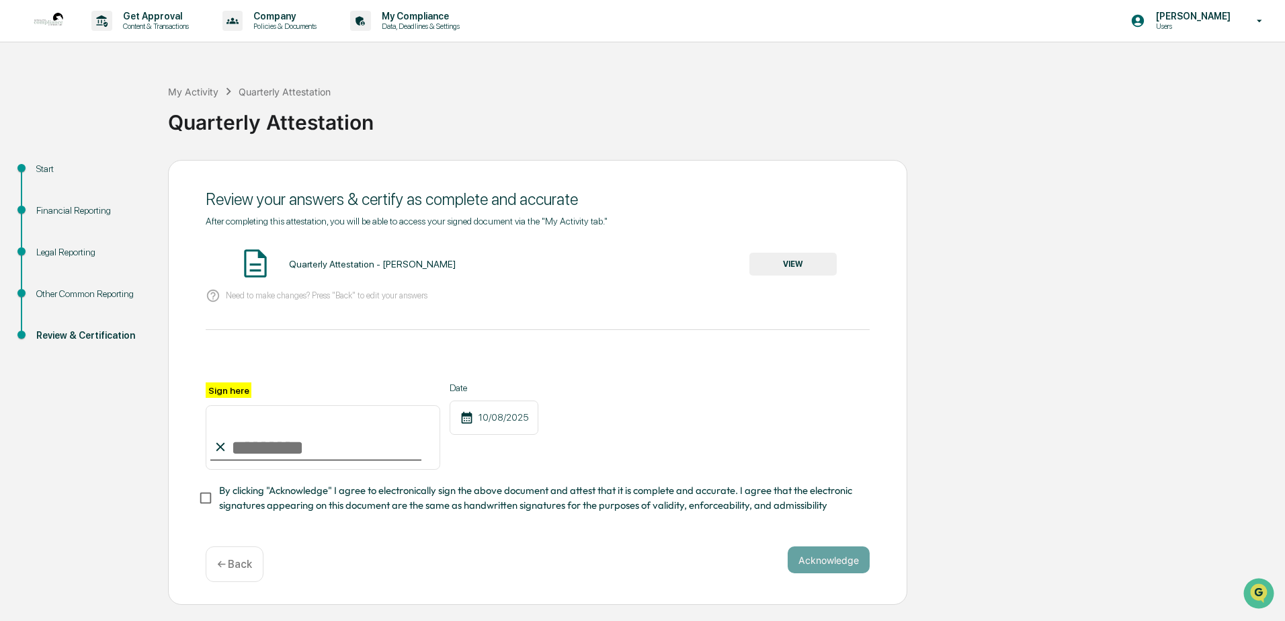
click at [263, 453] on input "Sign here" at bounding box center [323, 437] width 235 height 65
type input "**********"
drag, startPoint x: 325, startPoint y: 452, endPoint x: 188, endPoint y: 452, distance: 137.1
click at [188, 452] on div "**********" at bounding box center [537, 383] width 739 height 446
click at [75, 207] on div "Financial Reporting" at bounding box center [91, 211] width 110 height 14
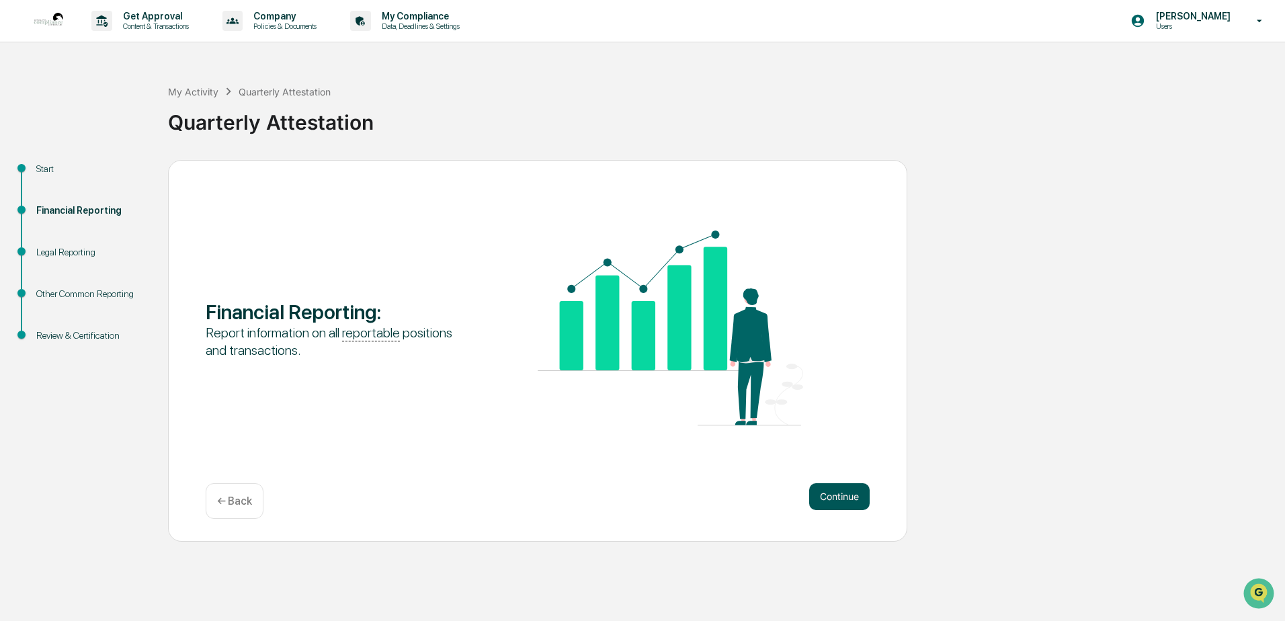
click at [837, 494] on button "Continue" at bounding box center [839, 496] width 60 height 27
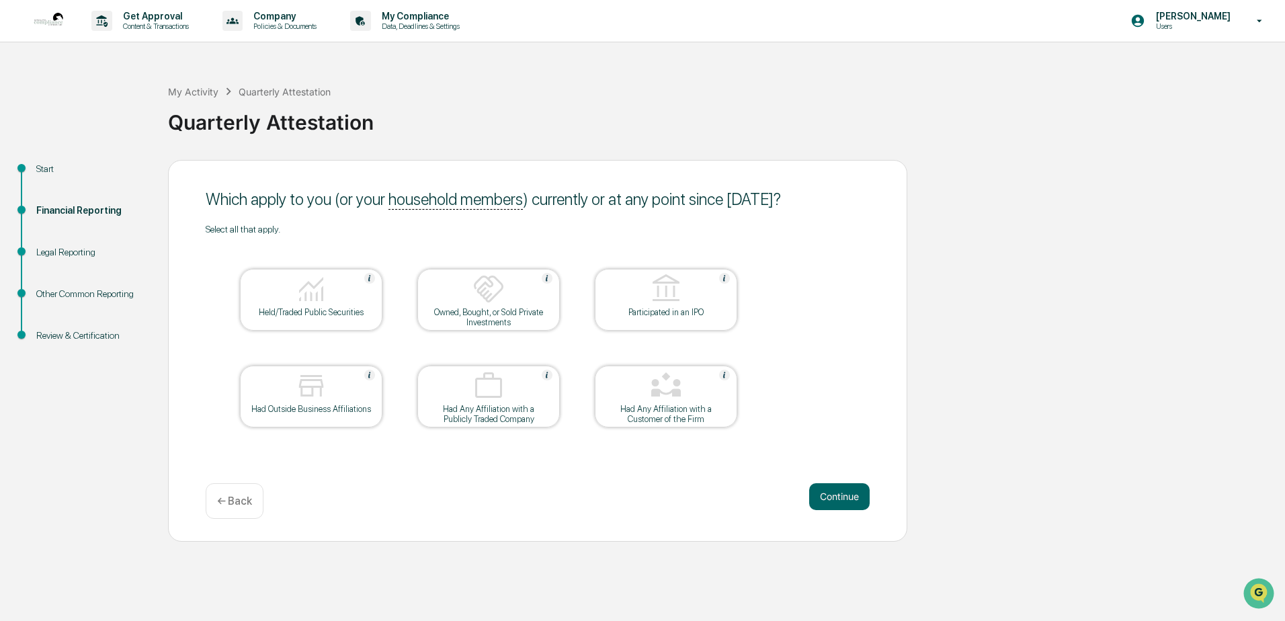
click at [294, 392] on div at bounding box center [311, 387] width 134 height 34
click at [829, 490] on button "Continue" at bounding box center [839, 496] width 60 height 27
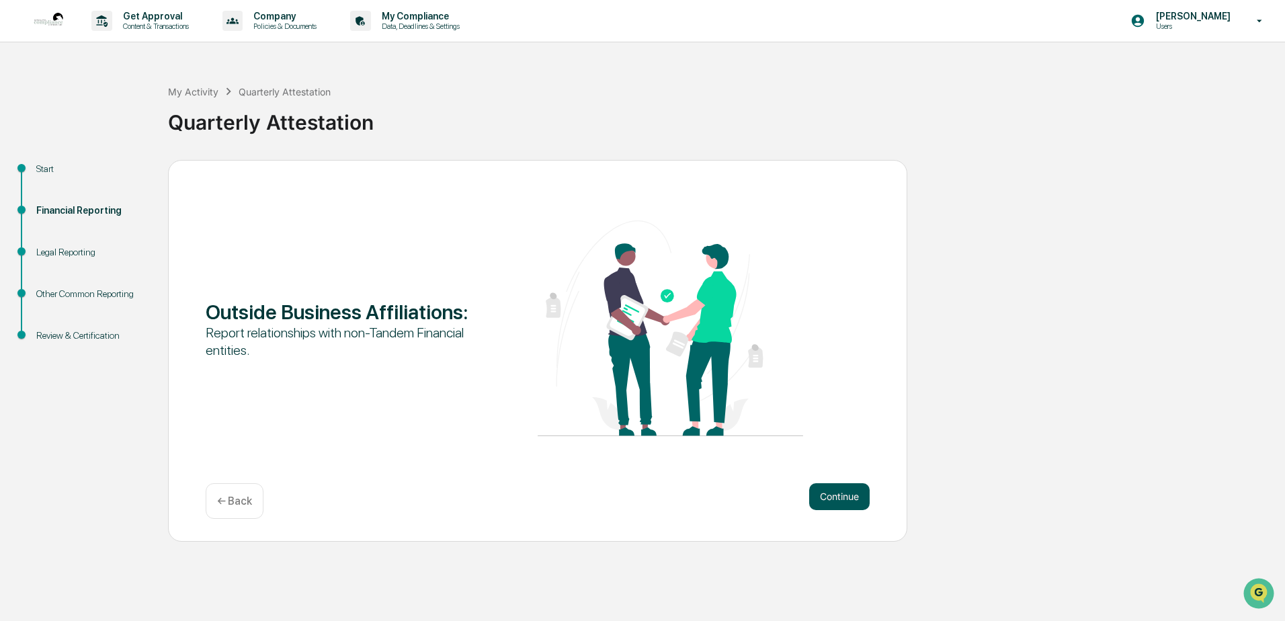
click at [838, 503] on button "Continue" at bounding box center [839, 496] width 60 height 27
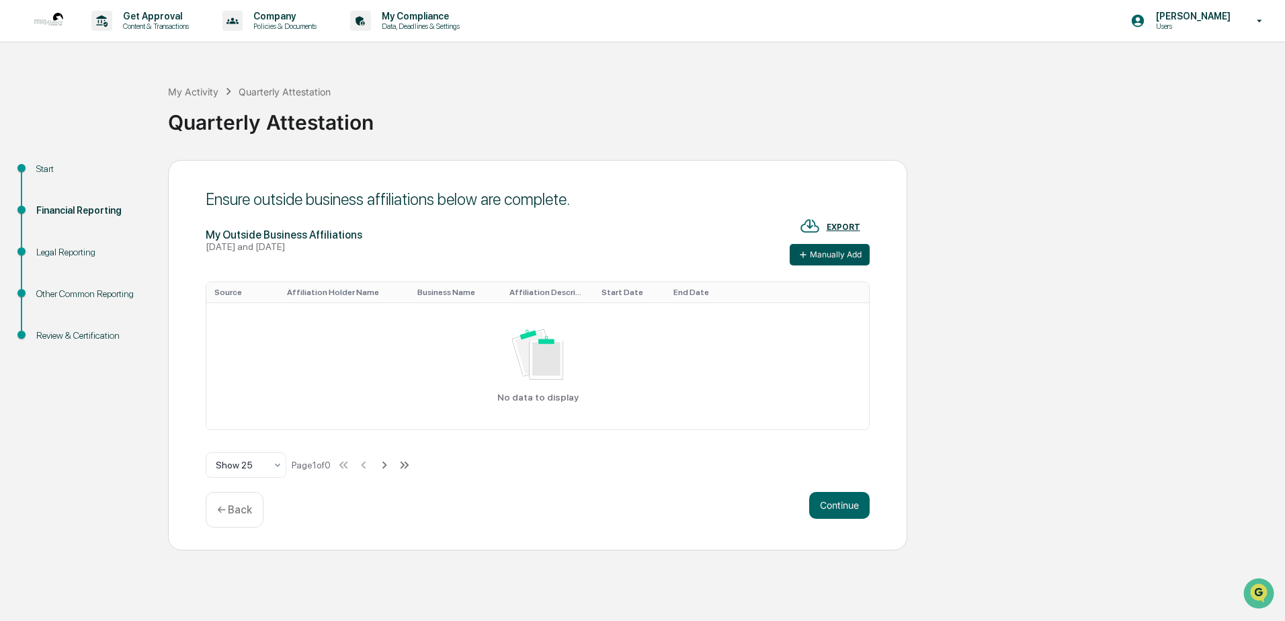
click at [825, 251] on button "Manually Add" at bounding box center [830, 255] width 80 height 22
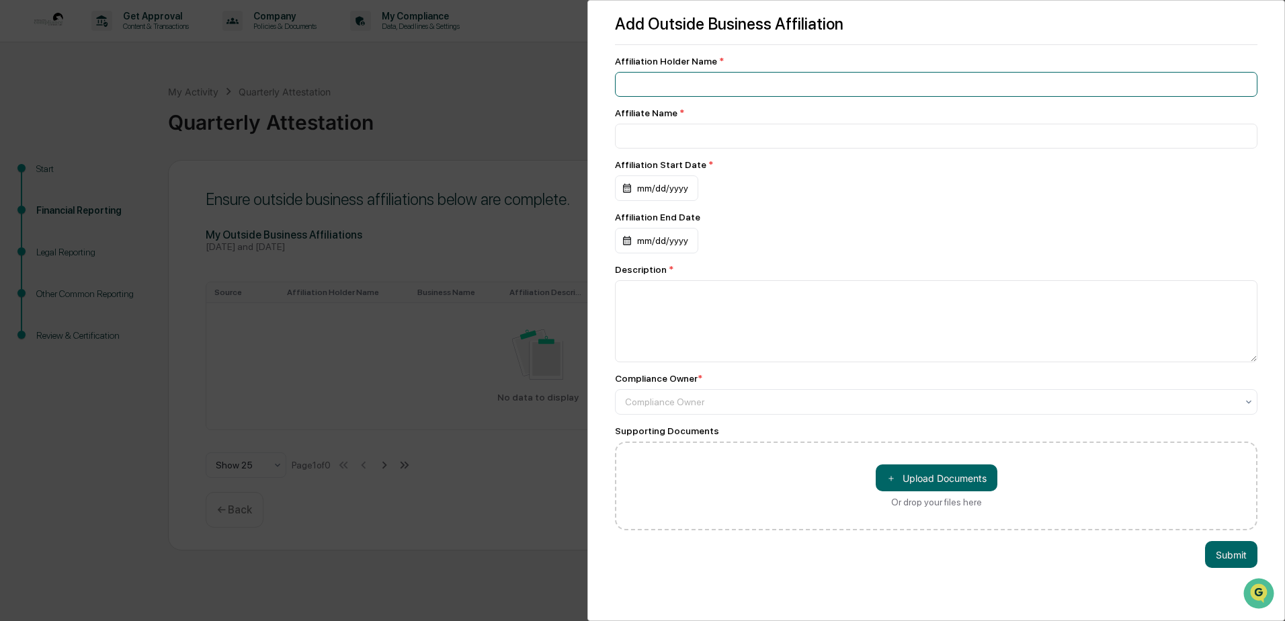
click at [665, 84] on input at bounding box center [936, 84] width 643 height 25
type input "**********"
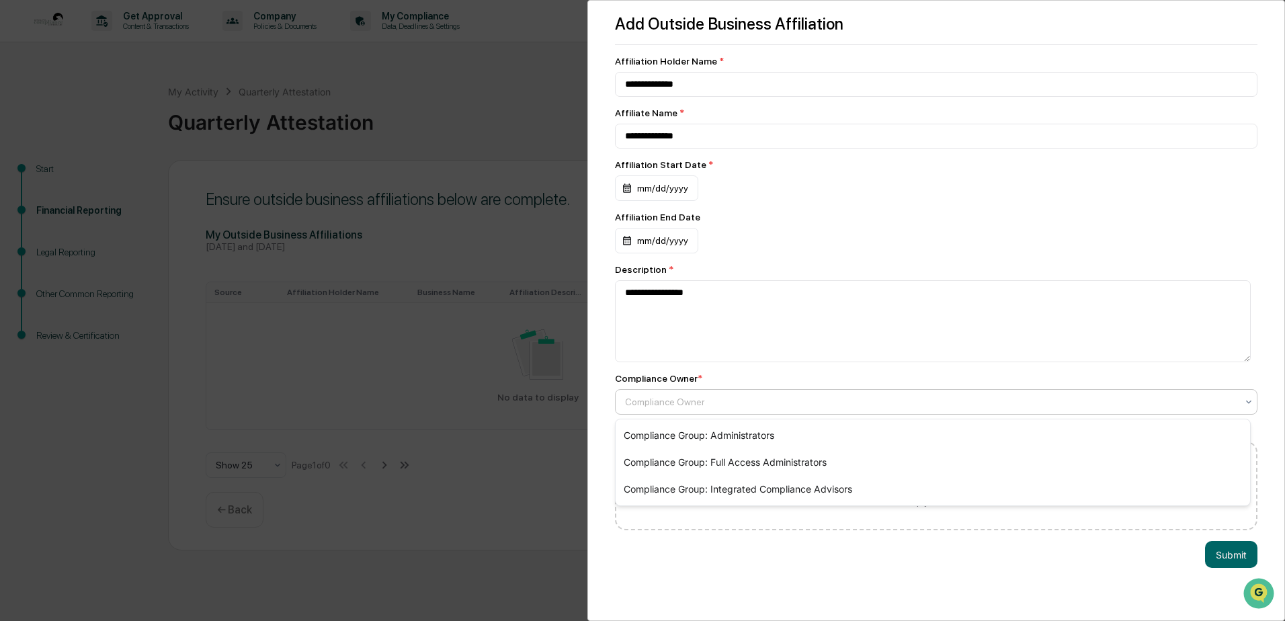
click at [677, 407] on div at bounding box center [931, 401] width 612 height 13
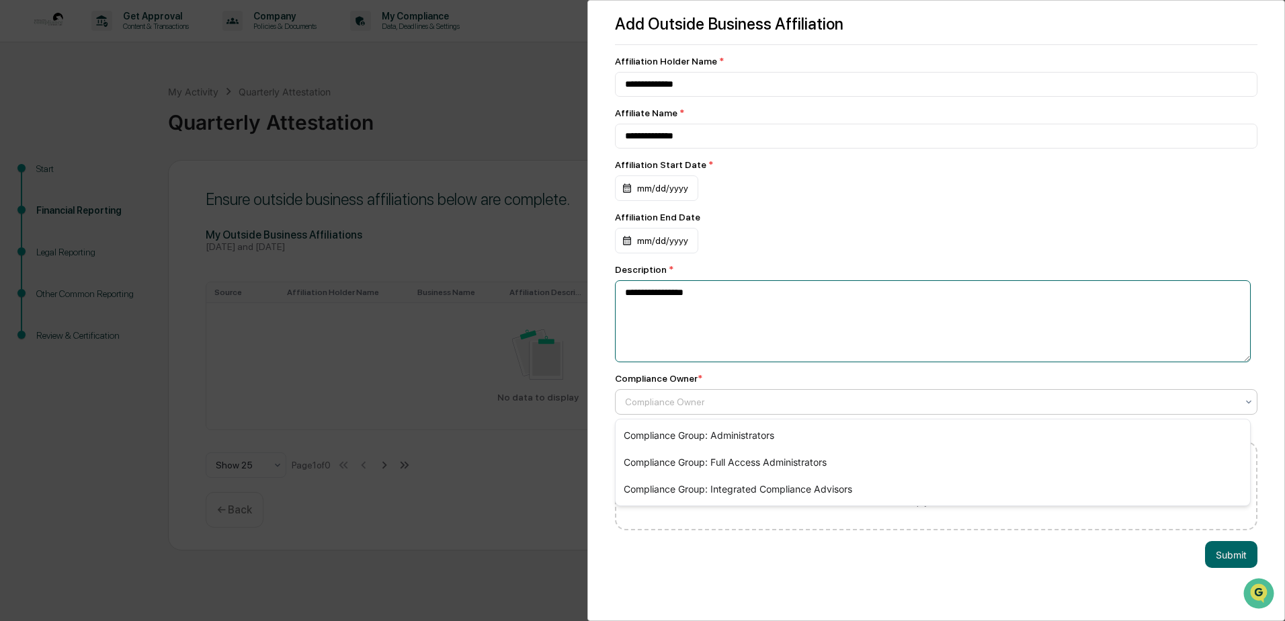
click at [786, 327] on textarea "**********" at bounding box center [933, 321] width 636 height 82
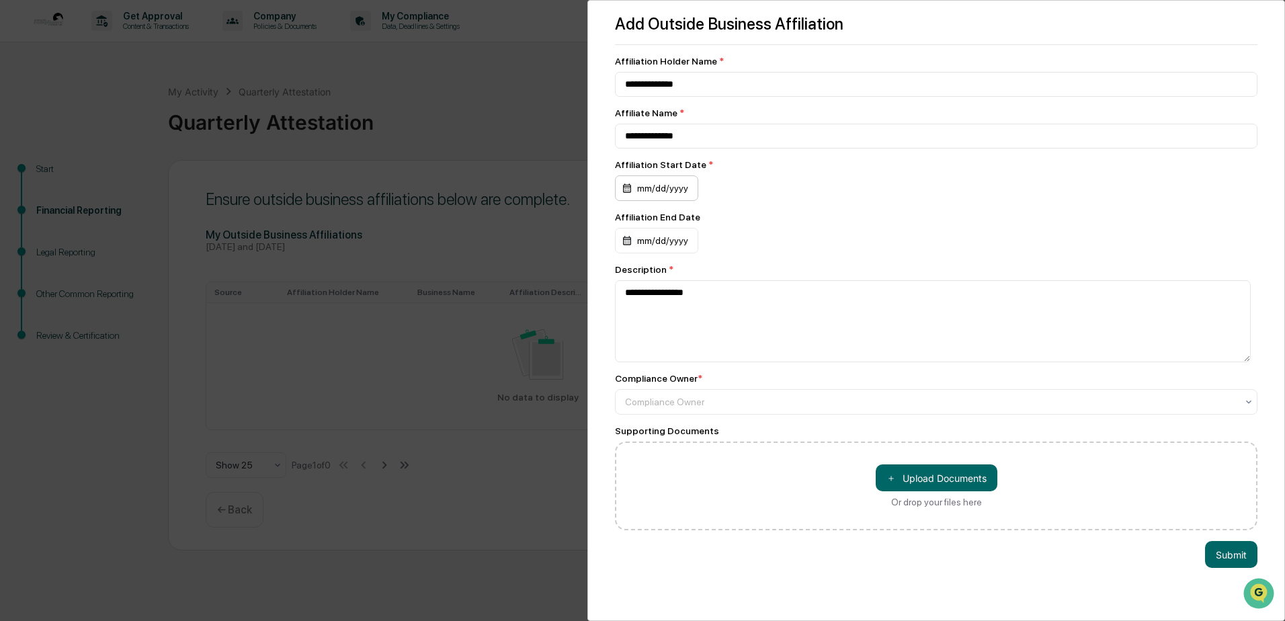
click at [668, 192] on div "mm/dd/yyyy" at bounding box center [656, 188] width 83 height 26
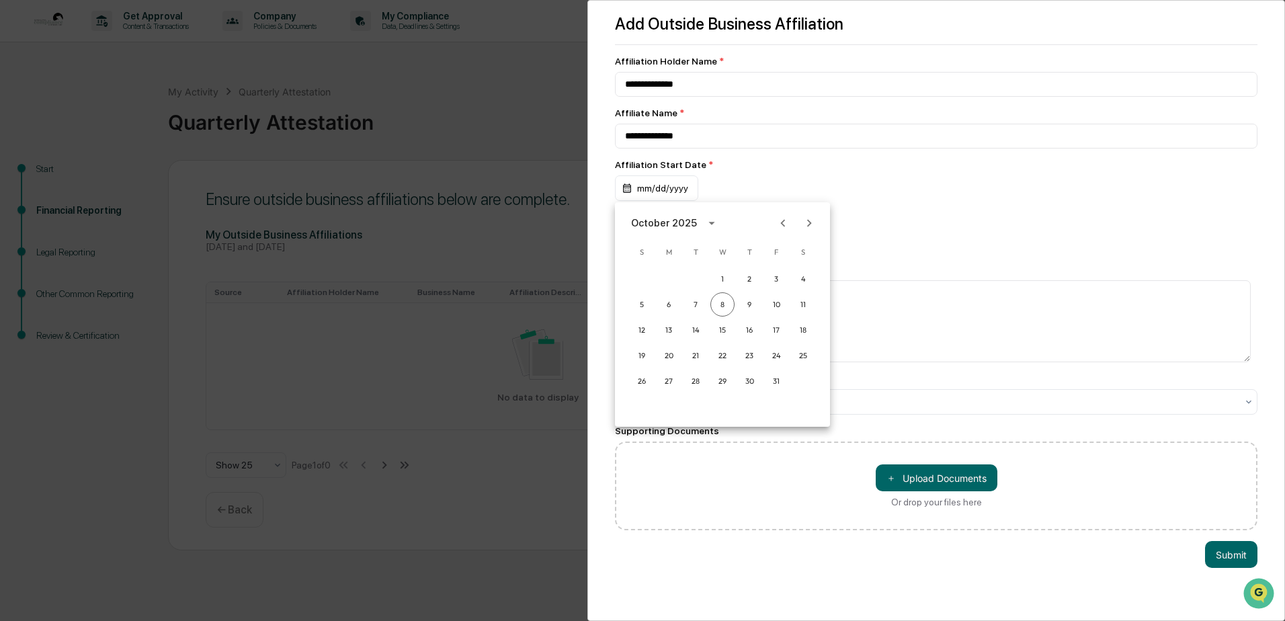
click at [1037, 181] on div at bounding box center [642, 310] width 1285 height 621
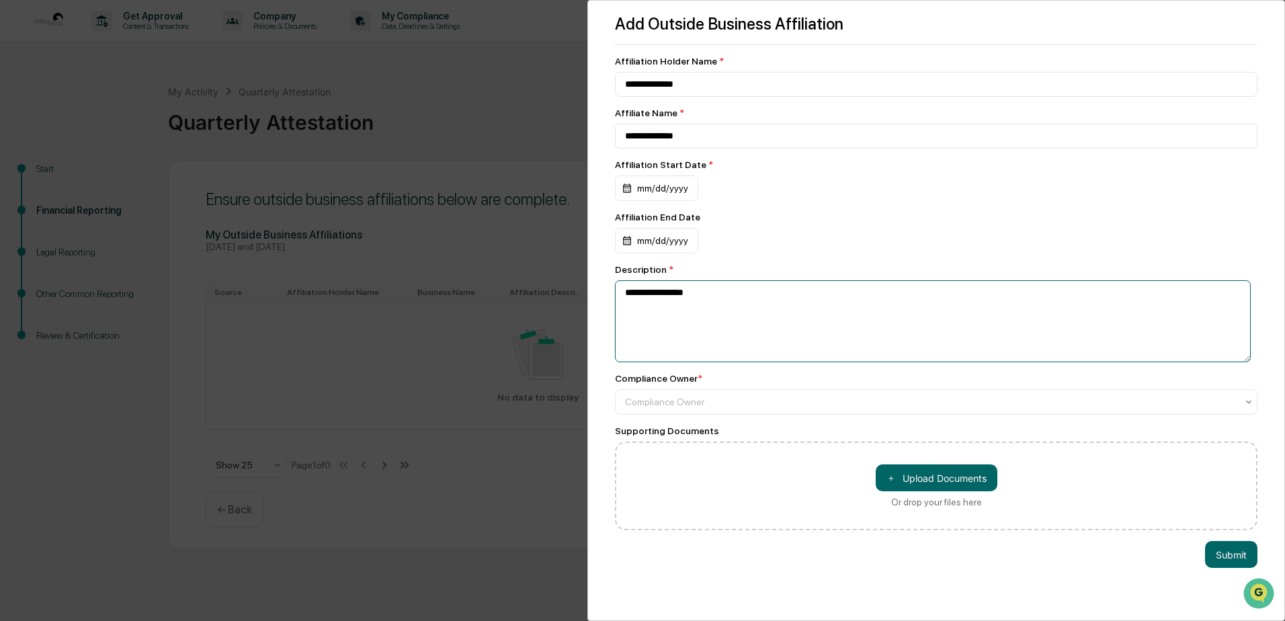
click at [624, 294] on textarea "**********" at bounding box center [933, 321] width 636 height 82
click at [659, 292] on textarea "**********" at bounding box center [933, 321] width 636 height 82
type textarea "**********"
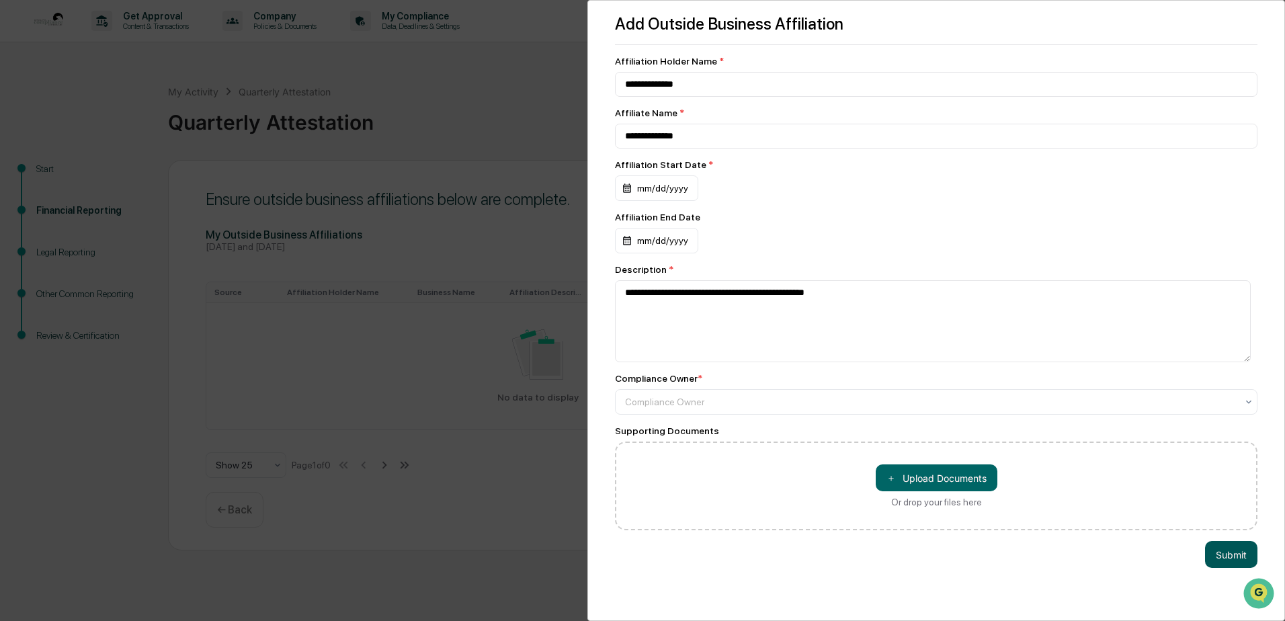
click at [1215, 557] on button "Submit" at bounding box center [1231, 554] width 52 height 27
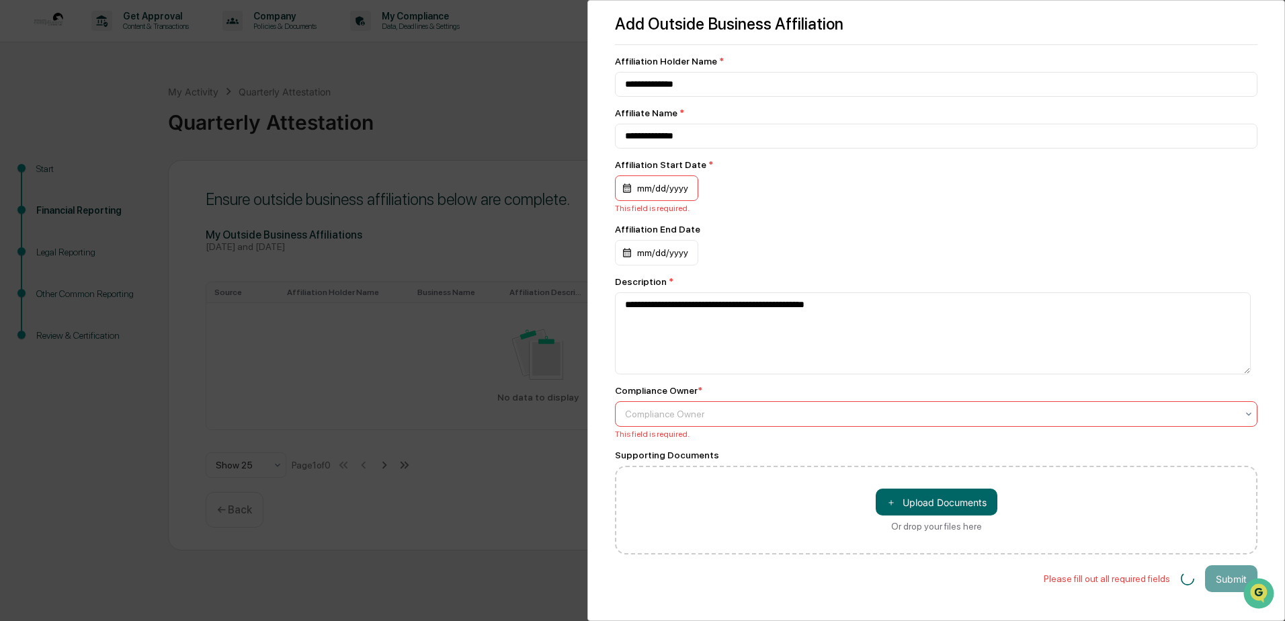
click at [684, 182] on div "mm/dd/yyyy" at bounding box center [656, 188] width 83 height 26
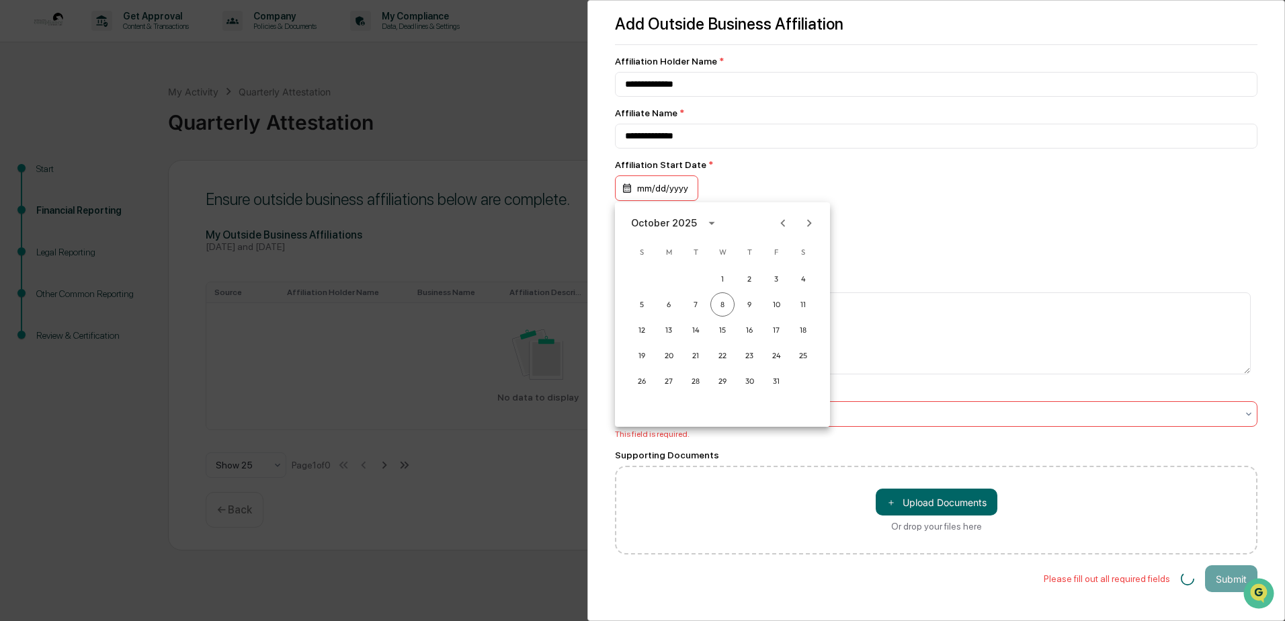
click at [690, 189] on div at bounding box center [642, 310] width 1285 height 621
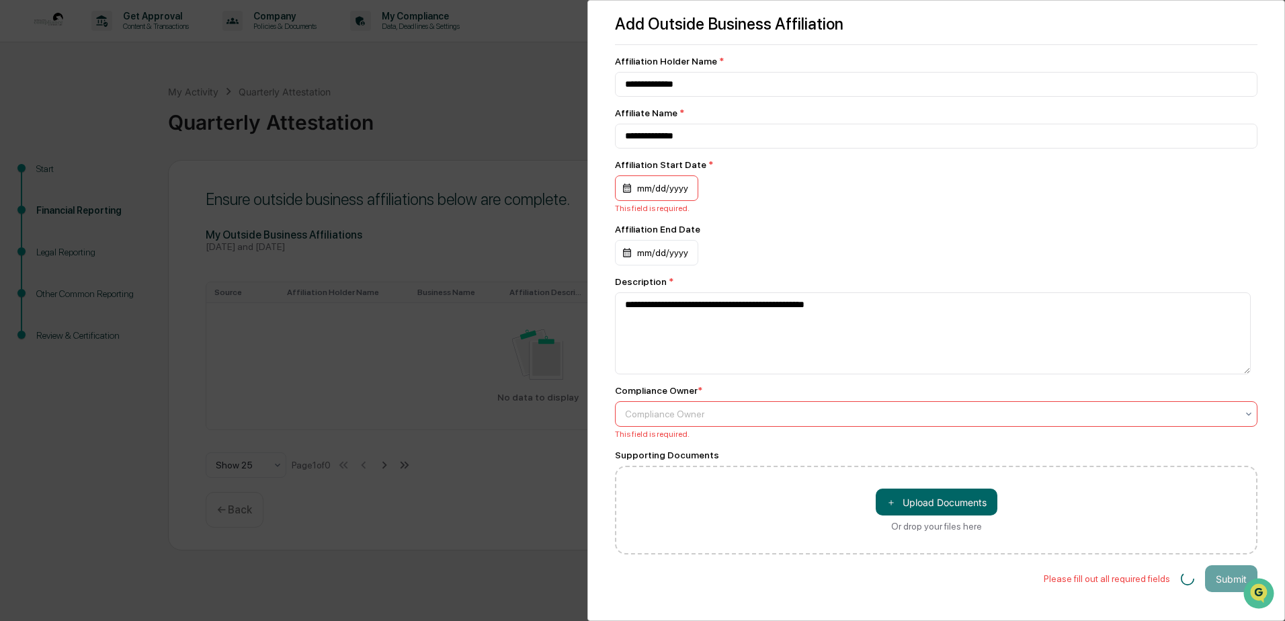
click at [669, 186] on div "mm/dd/yyyy" at bounding box center [656, 188] width 83 height 26
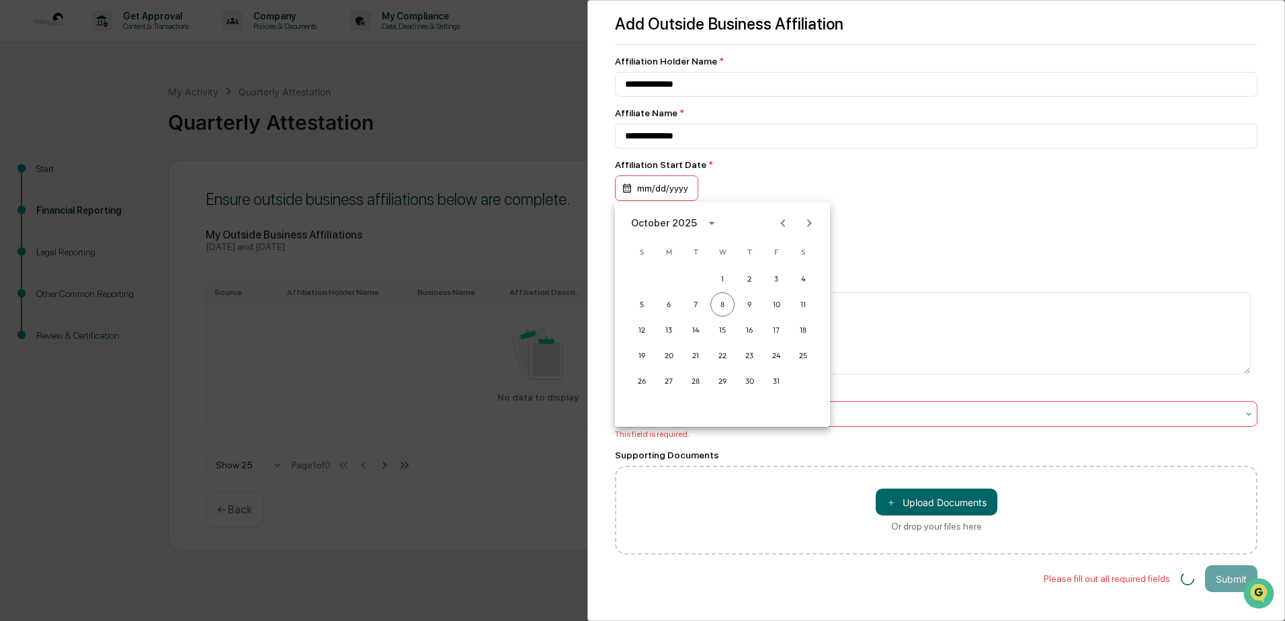
click at [704, 223] on icon "calendar view is open, switch to year view" at bounding box center [711, 223] width 15 height 15
click at [788, 288] on button "2007" at bounding box center [792, 284] width 48 height 24
click at [680, 222] on icon "calendar view is open, switch to year view" at bounding box center [677, 223] width 6 height 3
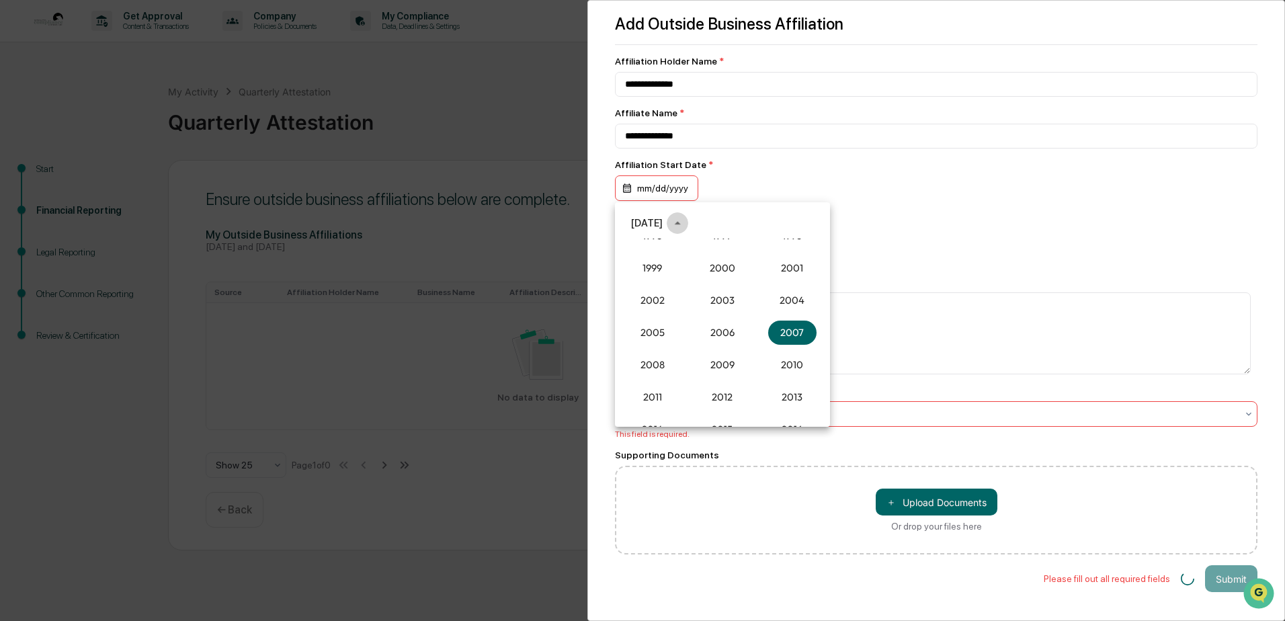
click at [685, 224] on icon "year view is open, switch to calendar view" at bounding box center [677, 223] width 15 height 15
click at [651, 185] on div at bounding box center [642, 310] width 1285 height 621
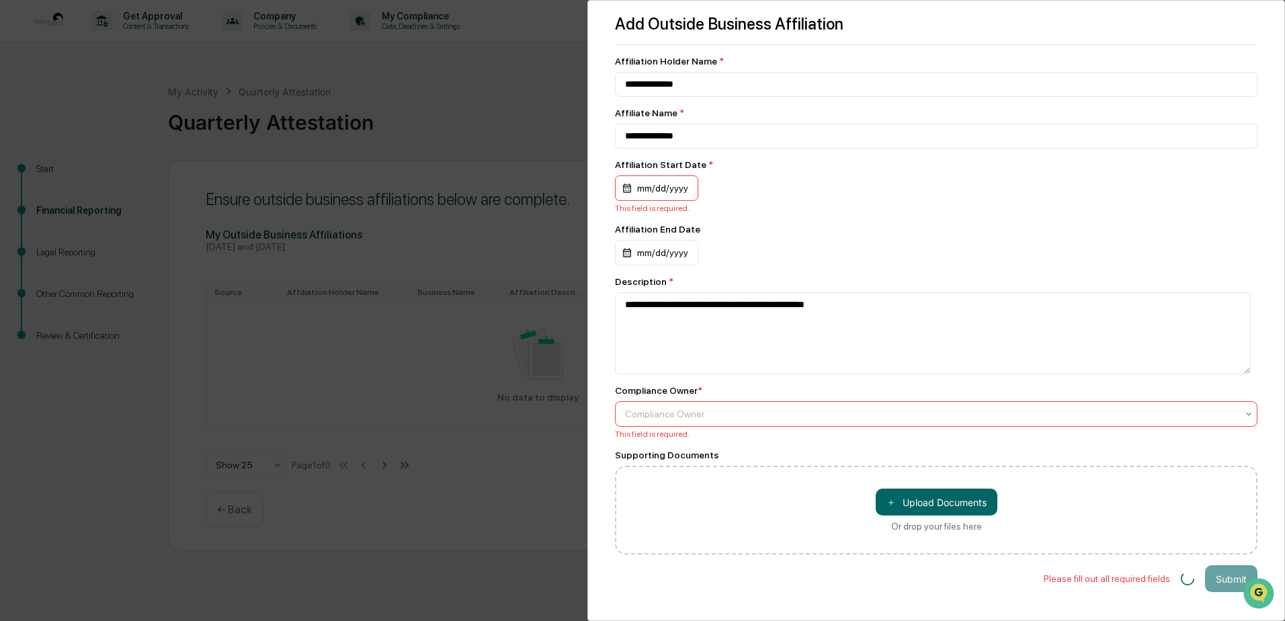
click at [690, 182] on div "mm/dd/yyyy" at bounding box center [656, 188] width 83 height 26
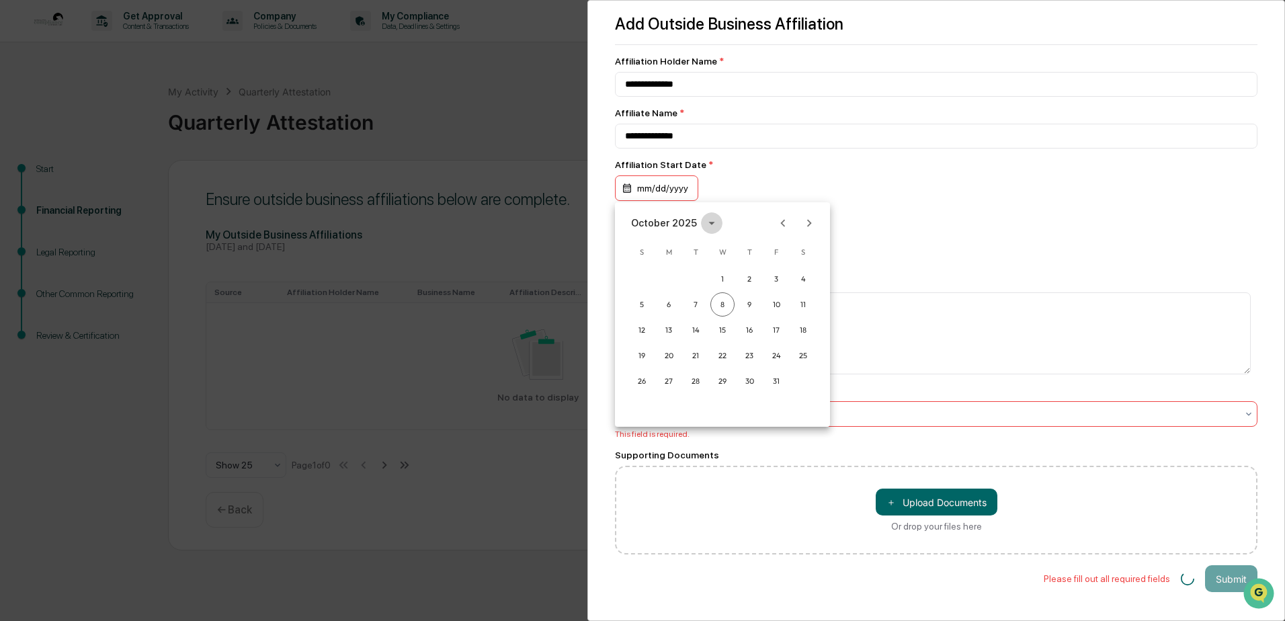
click at [710, 222] on icon "calendar view is open, switch to year view" at bounding box center [711, 223] width 15 height 15
click at [792, 274] on button "2007" at bounding box center [792, 273] width 48 height 24
click at [658, 257] on button "Jan" at bounding box center [652, 256] width 48 height 24
click at [669, 270] on button "1" at bounding box center [669, 279] width 24 height 24
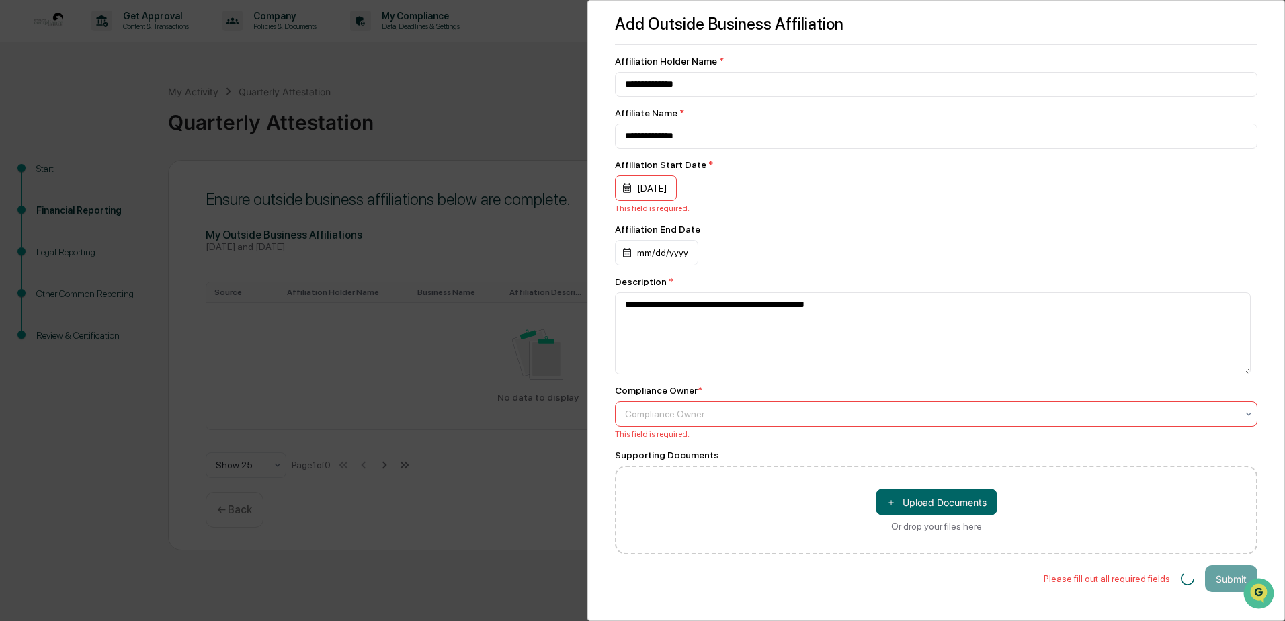
click at [706, 415] on div at bounding box center [931, 413] width 612 height 13
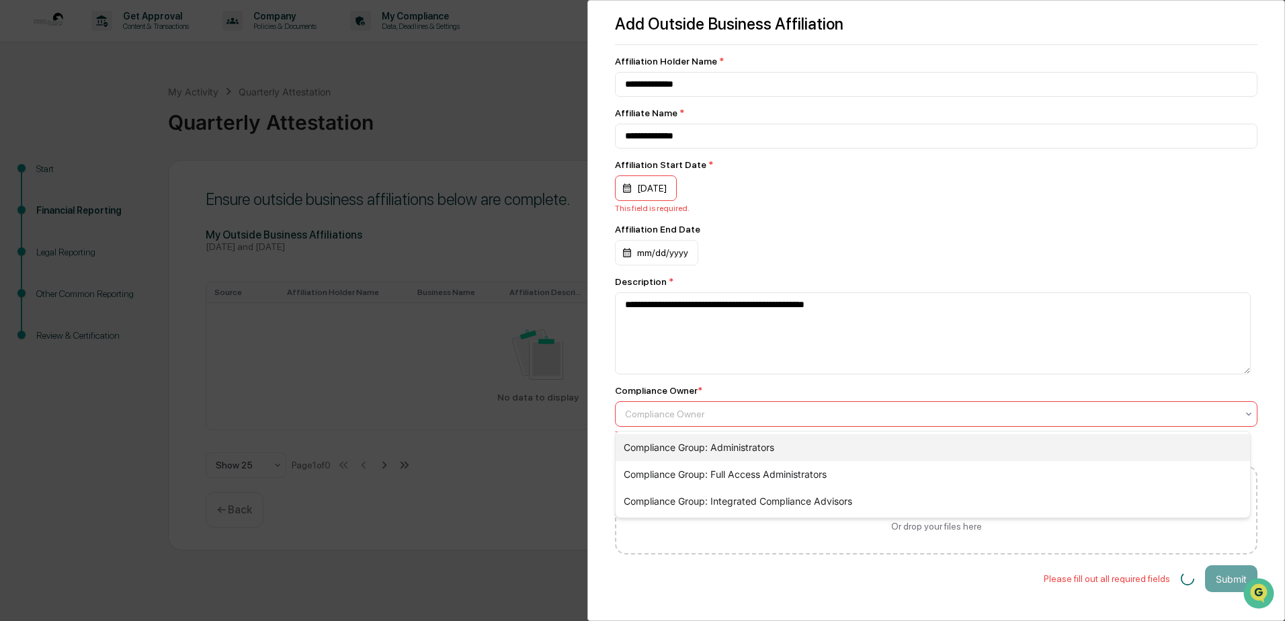
click at [732, 443] on div "Compliance Group: Administrators" at bounding box center [933, 447] width 635 height 27
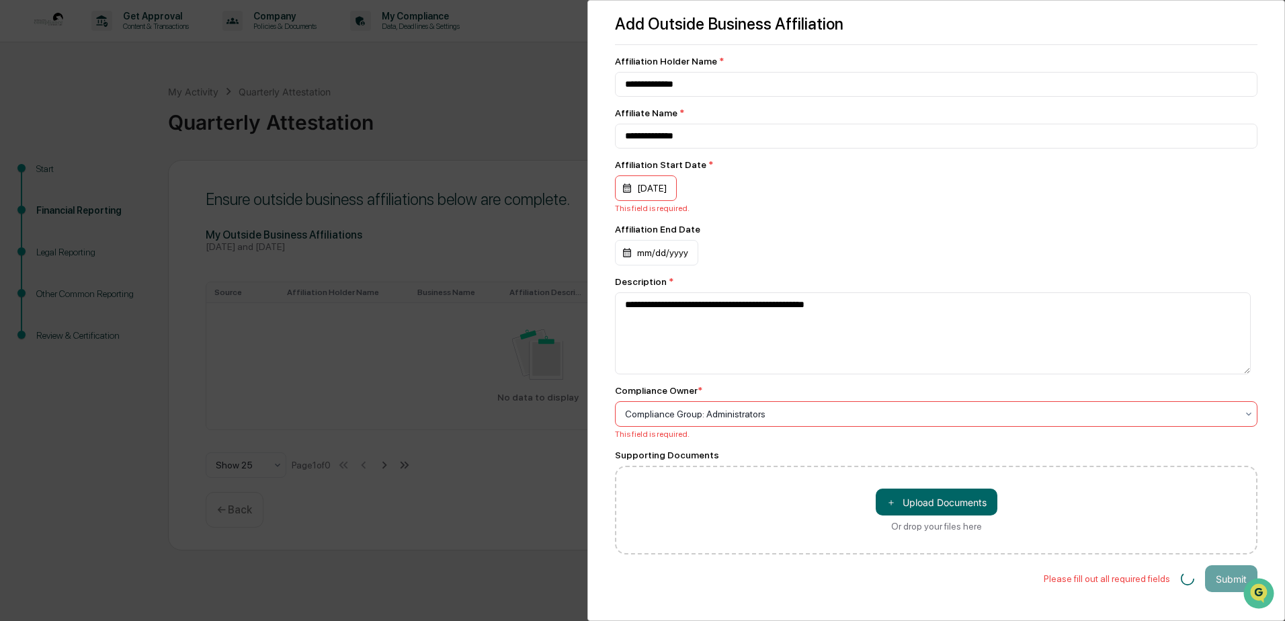
click at [784, 239] on div "Affiliation End Date mm/dd/yyyy" at bounding box center [936, 245] width 643 height 42
click at [676, 196] on div "[DATE]" at bounding box center [646, 188] width 62 height 26
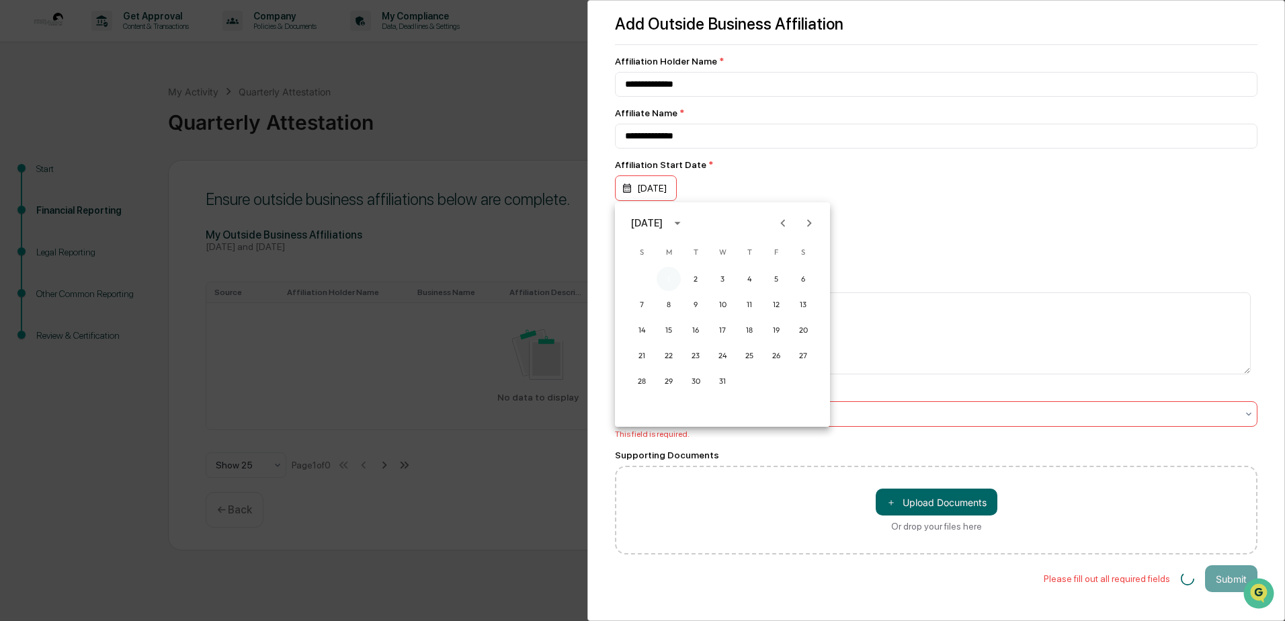
click at [668, 272] on button "1" at bounding box center [669, 279] width 24 height 24
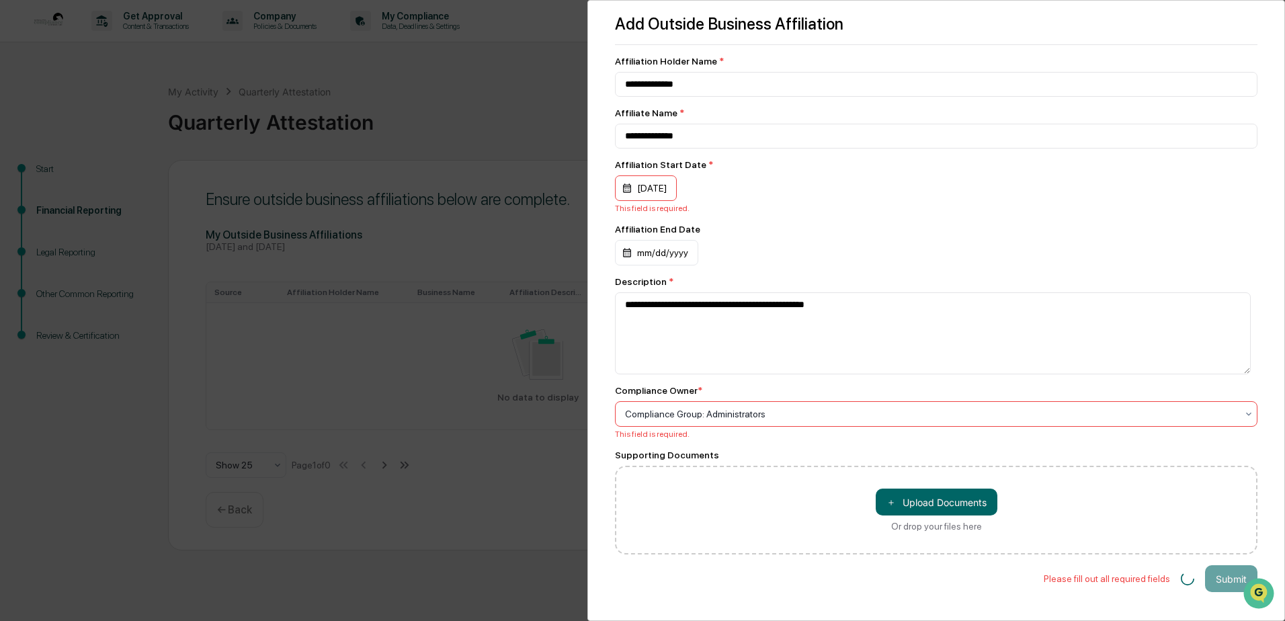
click at [659, 187] on div "[DATE]" at bounding box center [646, 188] width 62 height 26
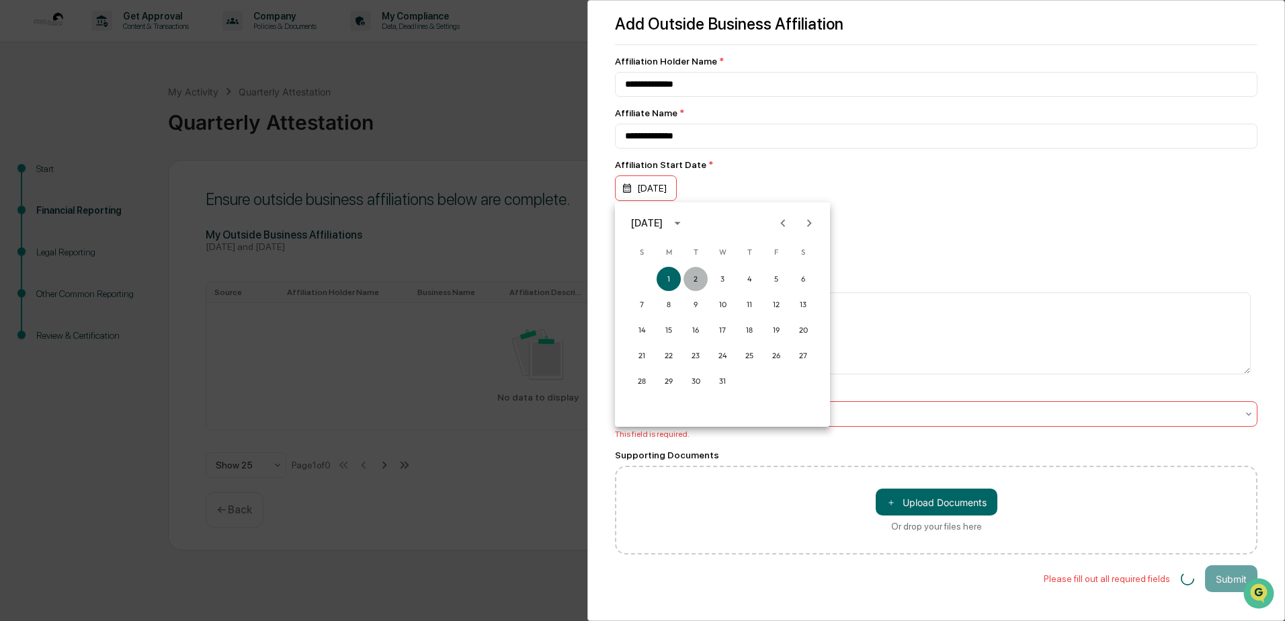
click at [696, 276] on button "2" at bounding box center [696, 279] width 24 height 24
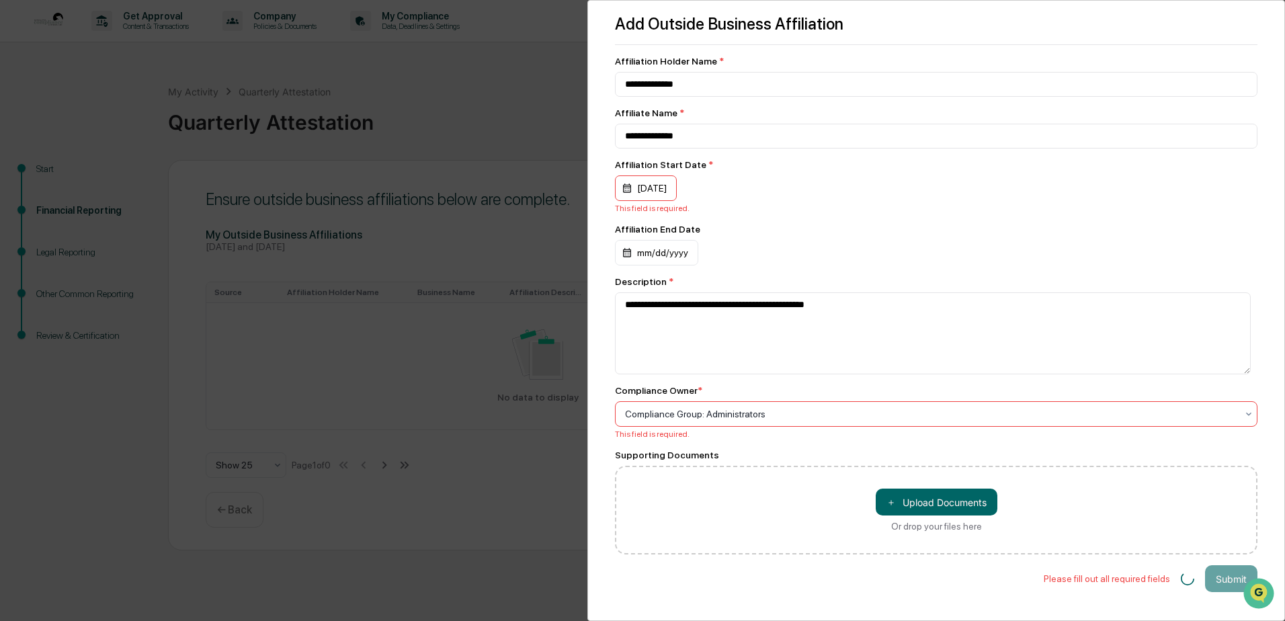
click at [926, 240] on div "Affiliation End Date mm/dd/yyyy" at bounding box center [936, 245] width 643 height 42
click at [1116, 574] on div "Please fill out all required fields Submit" at bounding box center [936, 578] width 643 height 27
click at [1112, 274] on div "**********" at bounding box center [936, 305] width 643 height 499
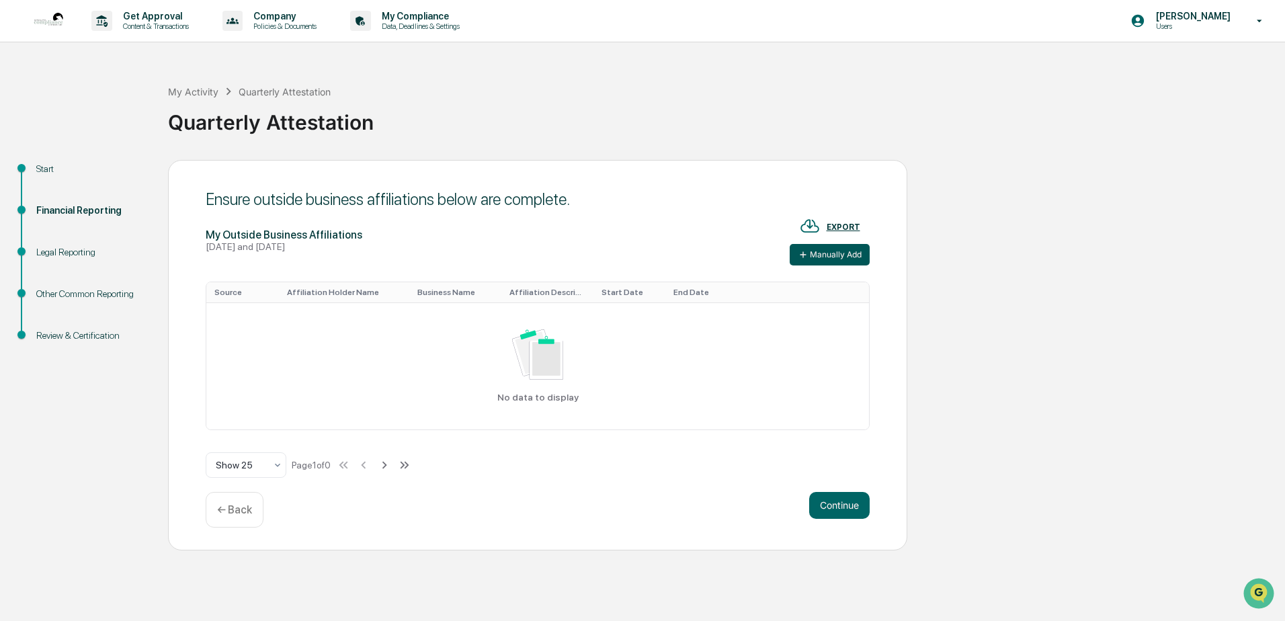
click at [826, 258] on button "Manually Add" at bounding box center [830, 255] width 80 height 22
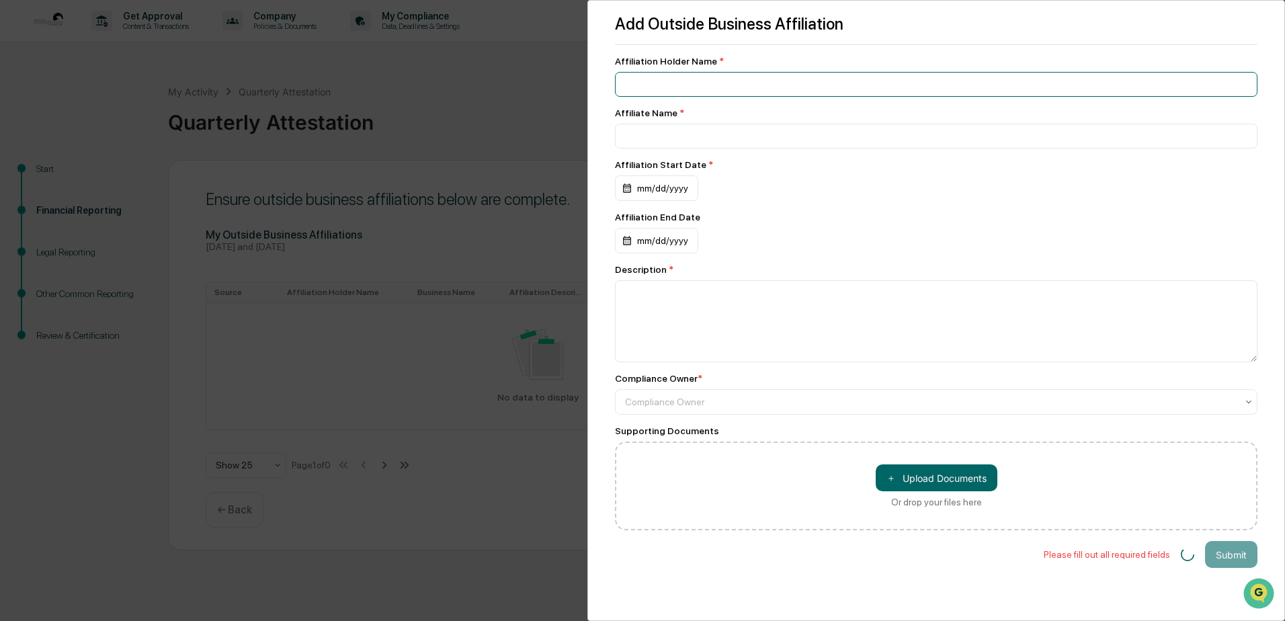
click at [716, 81] on input at bounding box center [936, 84] width 643 height 25
type input "**********"
click at [659, 186] on div "mm/dd/yyyy" at bounding box center [656, 188] width 83 height 26
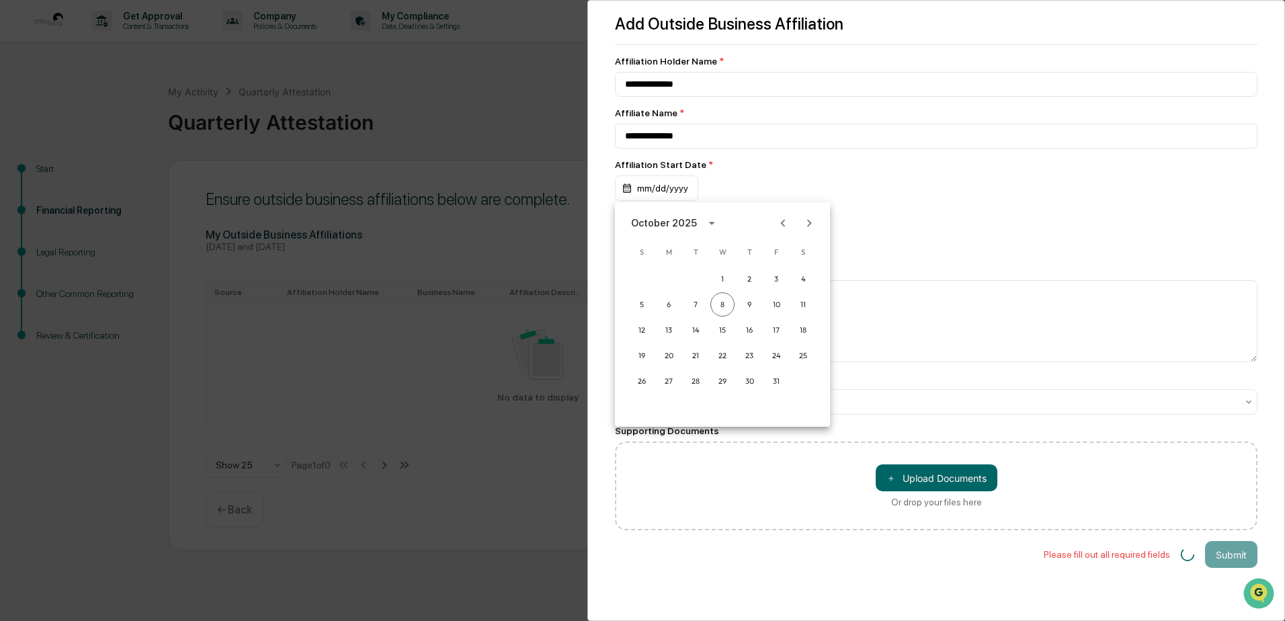
click at [704, 225] on icon "calendar view is open, switch to year view" at bounding box center [711, 223] width 15 height 15
click at [784, 335] on button "2007" at bounding box center [792, 341] width 48 height 24
click at [657, 255] on button "Jan" at bounding box center [652, 256] width 48 height 24
click at [668, 275] on button "1" at bounding box center [669, 279] width 24 height 24
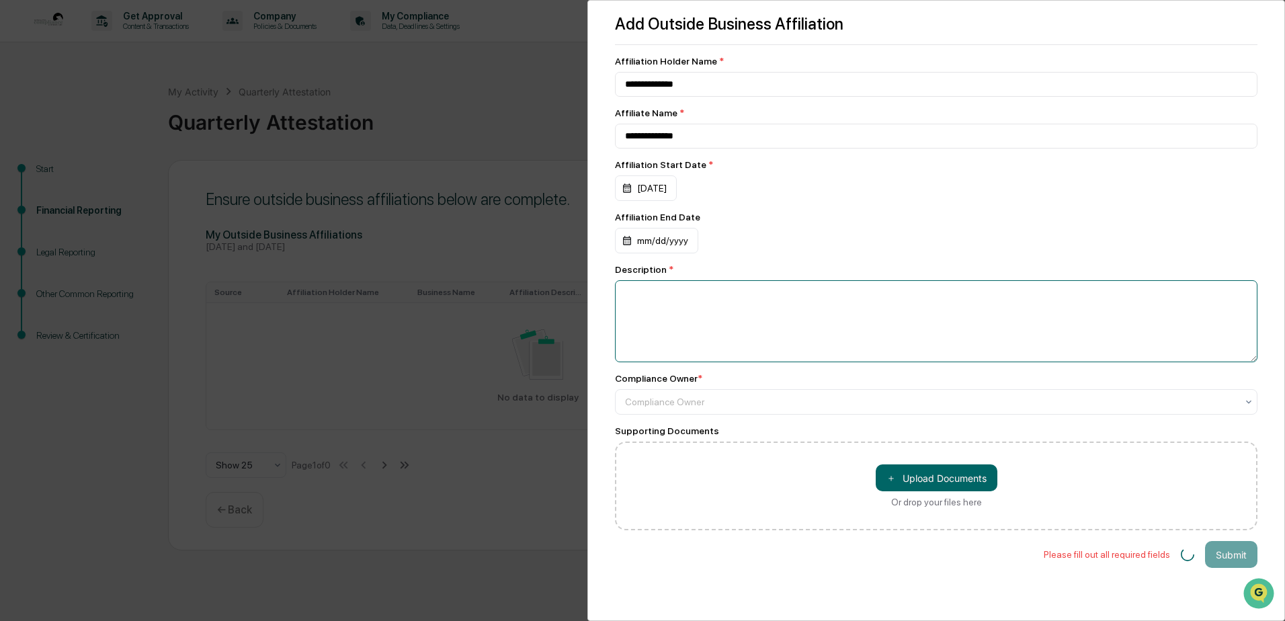
click at [664, 302] on textarea at bounding box center [936, 321] width 643 height 82
type textarea "**********"
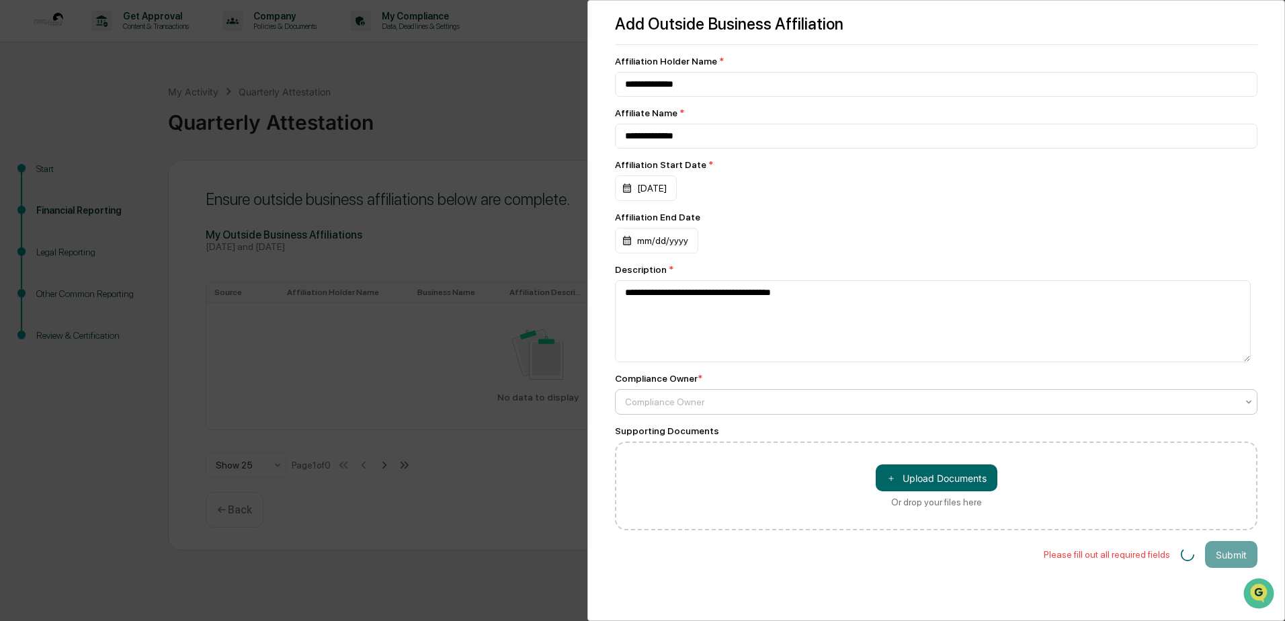
click at [713, 411] on div "Compliance Owner" at bounding box center [930, 402] width 625 height 19
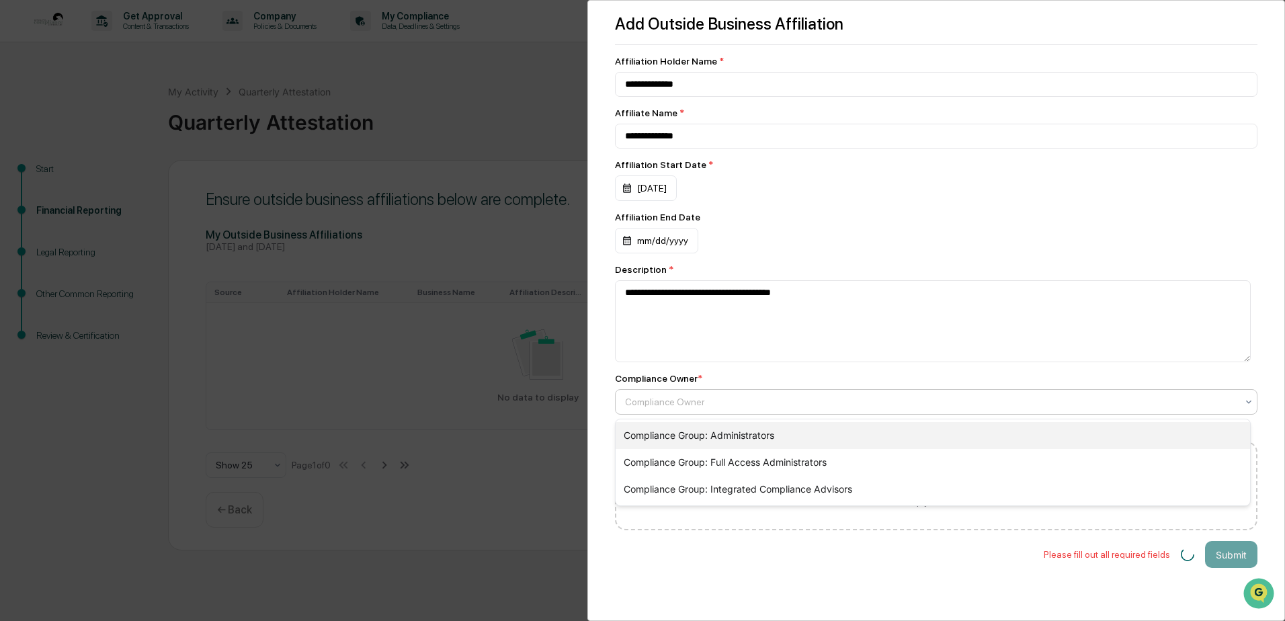
click at [739, 431] on div "Compliance Group: Administrators" at bounding box center [933, 435] width 635 height 27
click at [725, 409] on div at bounding box center [931, 401] width 612 height 13
click at [743, 458] on div "Compliance Group: Full Access Administrators" at bounding box center [933, 462] width 635 height 27
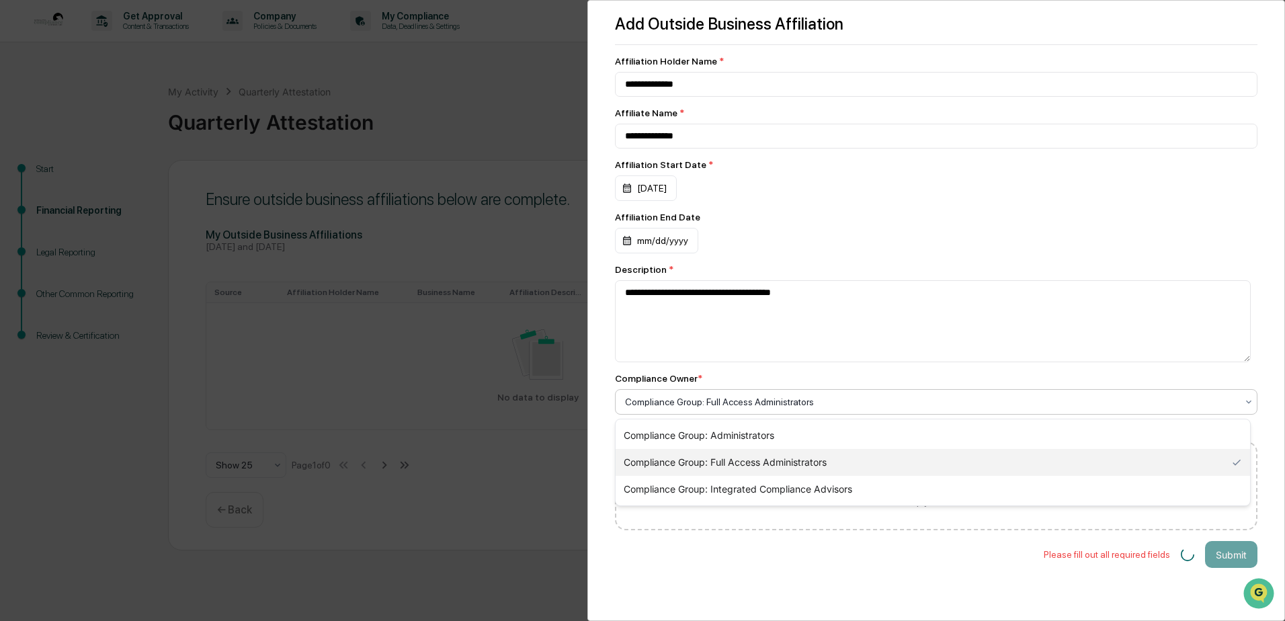
click at [759, 409] on div at bounding box center [931, 401] width 612 height 13
click at [774, 487] on div "Compliance Group: Integrated Compliance Advisors" at bounding box center [933, 489] width 635 height 27
